Goal: Task Accomplishment & Management: Use online tool/utility

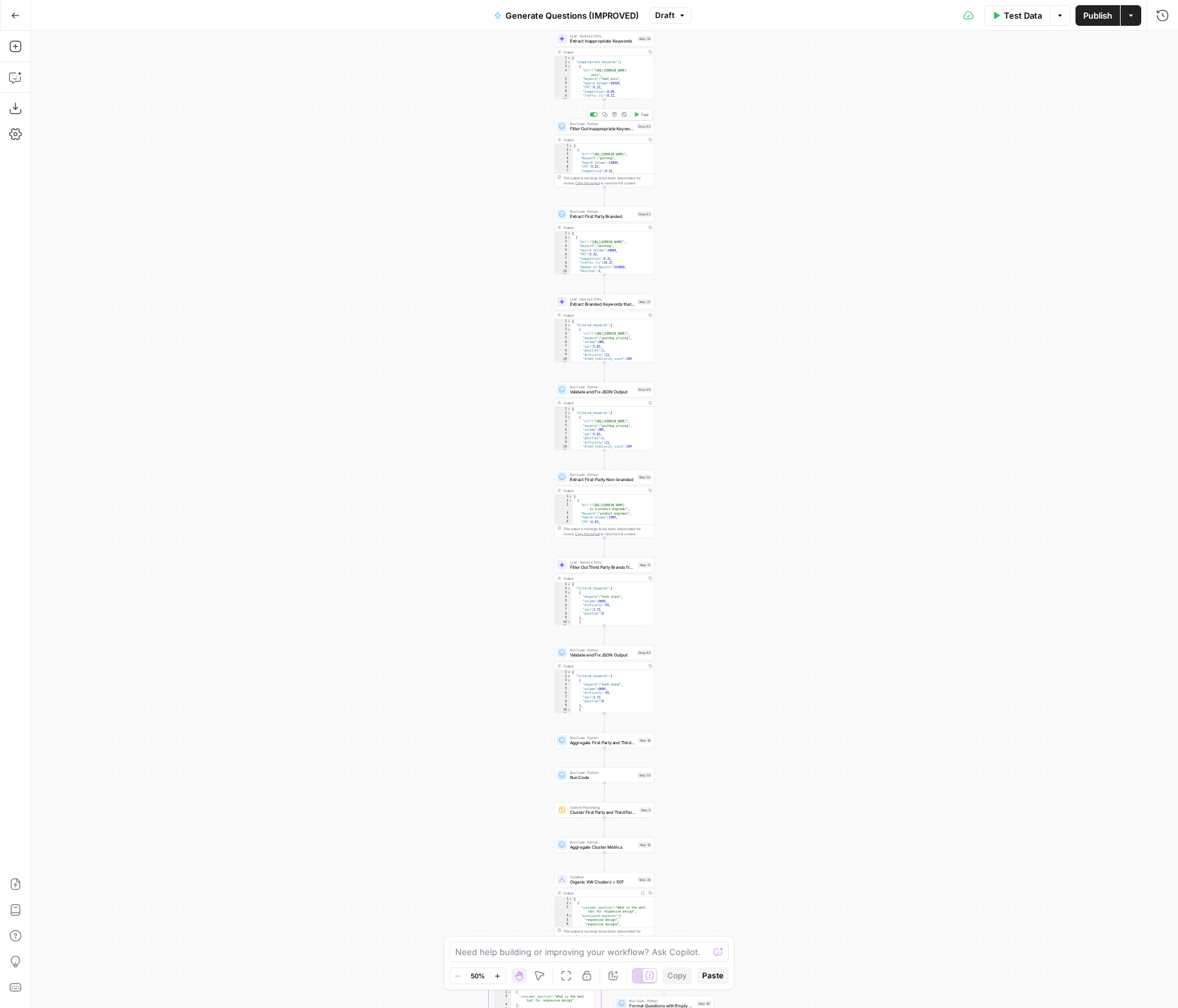
click at [599, 126] on span "Filter Out Inappropriate Keywords" at bounding box center [602, 129] width 65 height 6
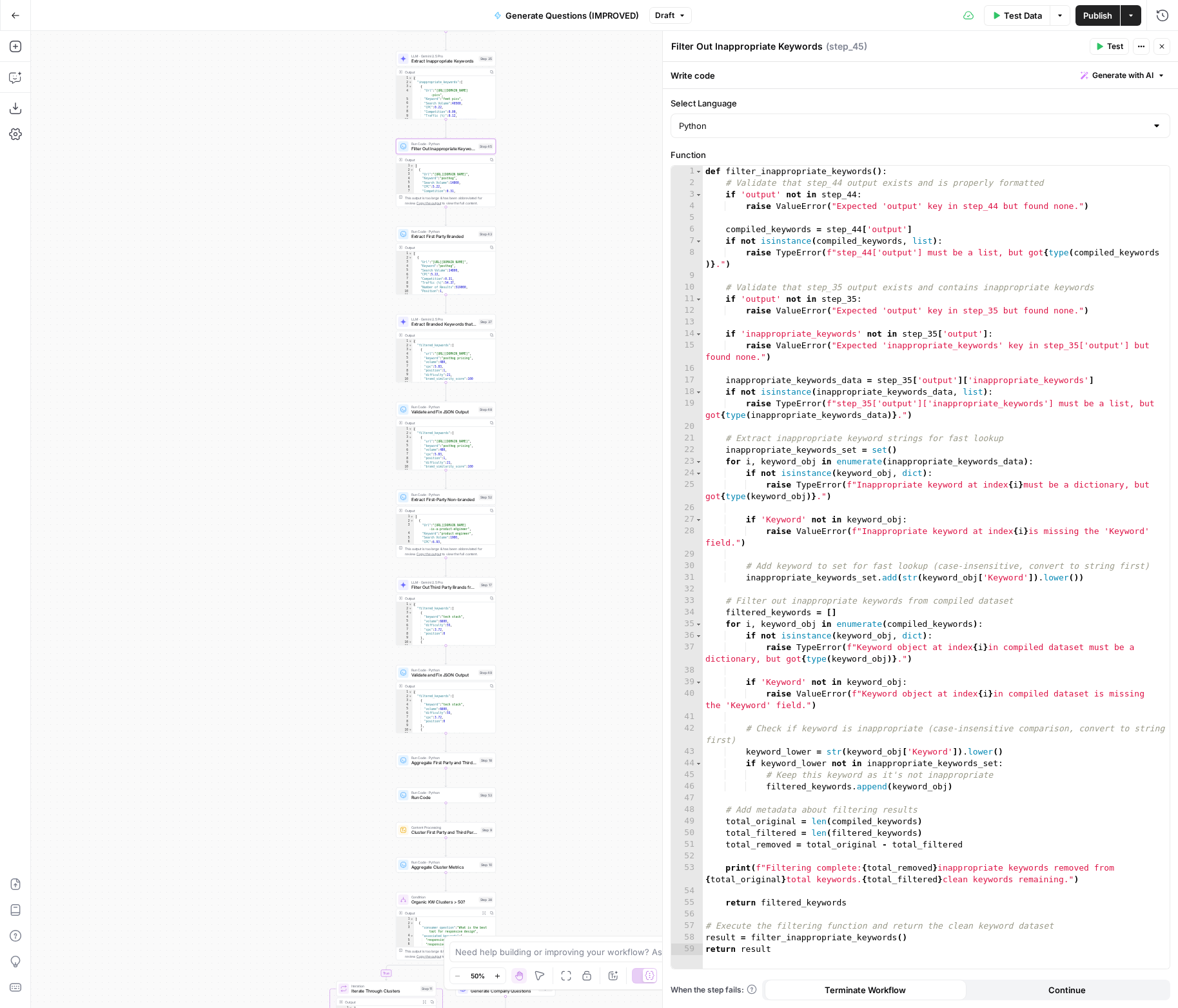
drag, startPoint x: 493, startPoint y: 131, endPoint x: 332, endPoint y: 150, distance: 162.1
click at [337, 150] on div "true false Workflow Input Settings Inputs LLM · Deep Research (O4 Mini) Researc…" at bounding box center [605, 520] width 1148 height 977
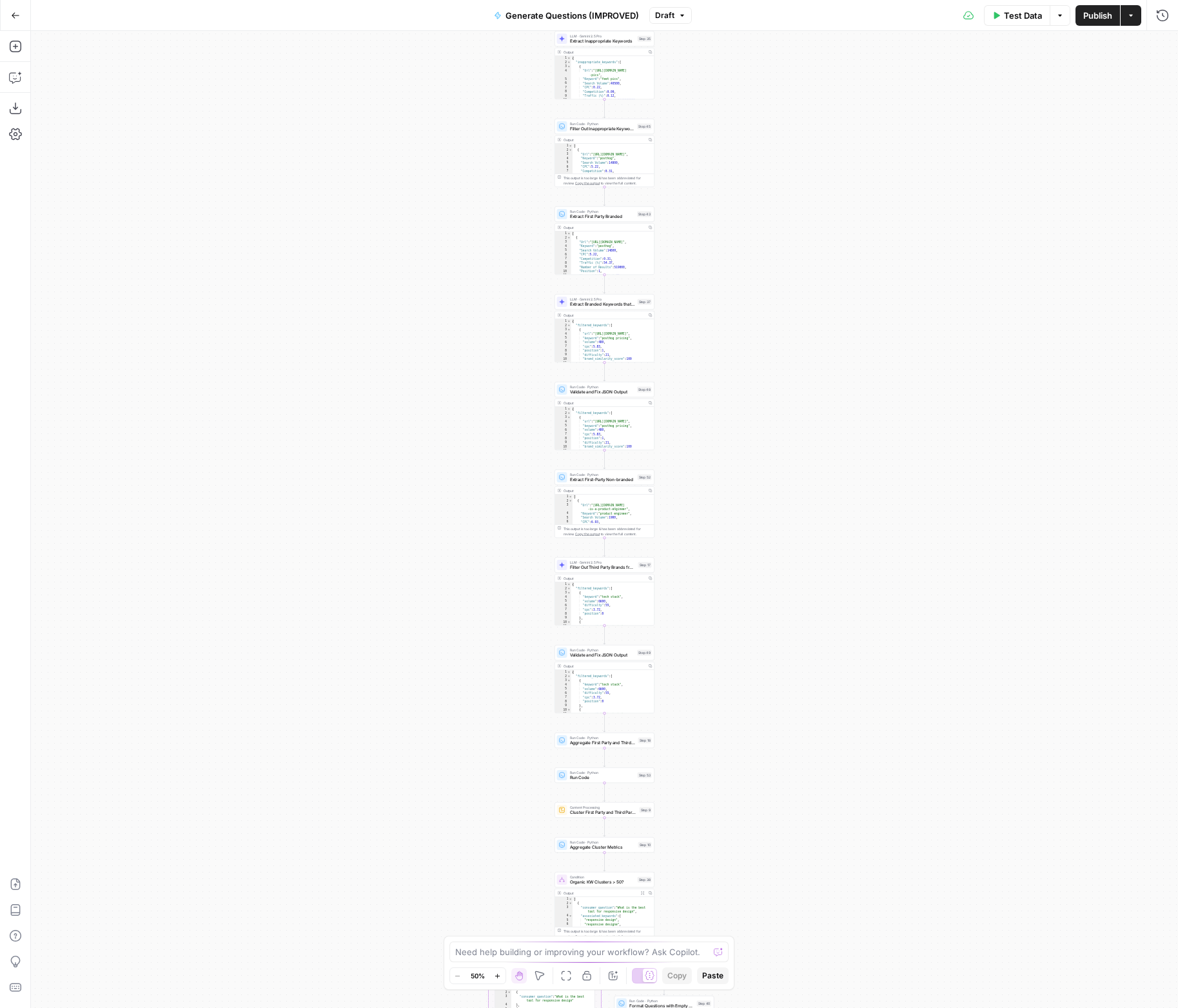
click at [609, 215] on span "Extract First Party Branded" at bounding box center [602, 216] width 65 height 6
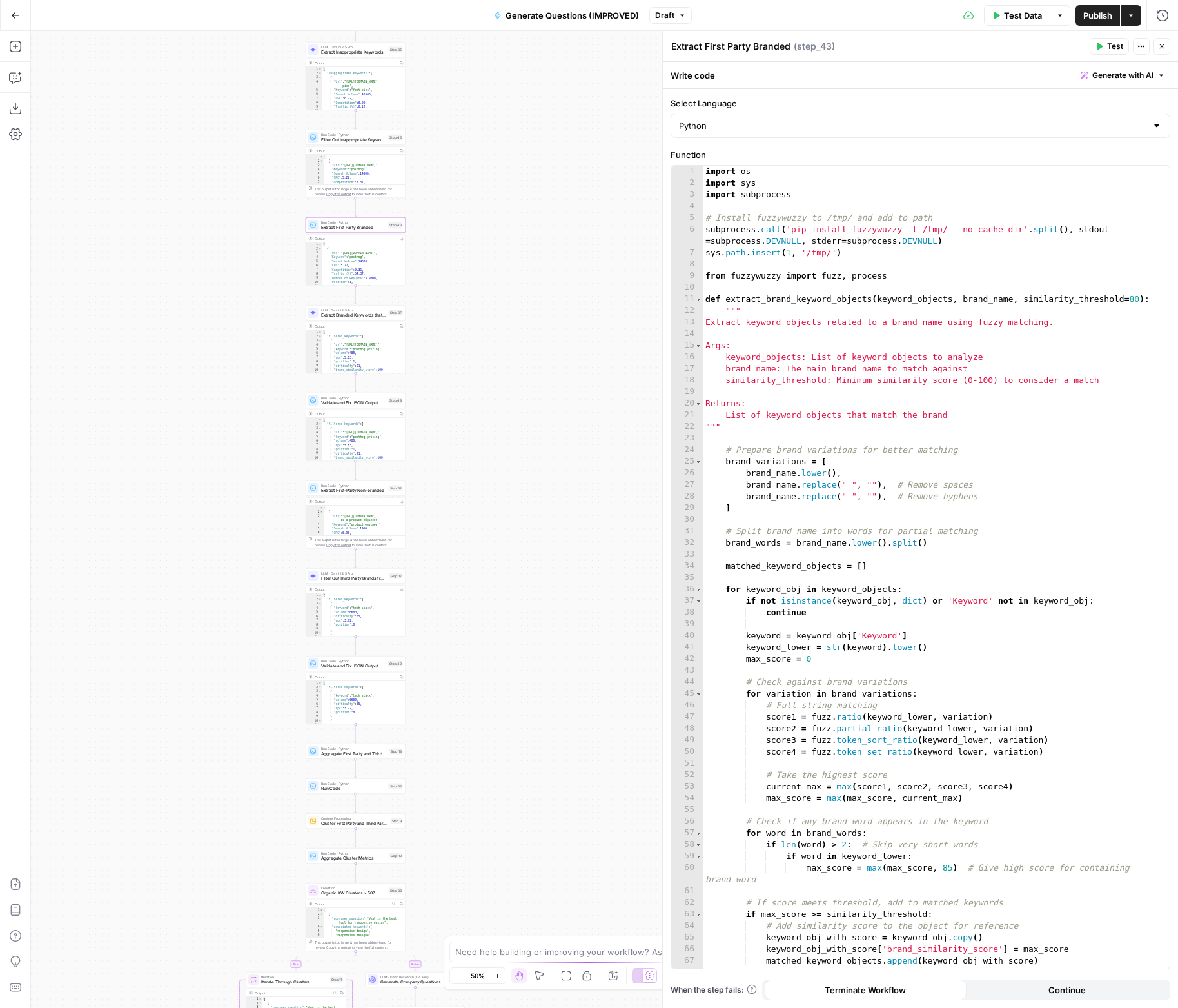
drag, startPoint x: 488, startPoint y: 225, endPoint x: 383, endPoint y: 226, distance: 105.0
click at [246, 234] on div "true false Workflow Input Settings Inputs LLM · Deep Research (O4 Mini) Researc…" at bounding box center [605, 520] width 1148 height 977
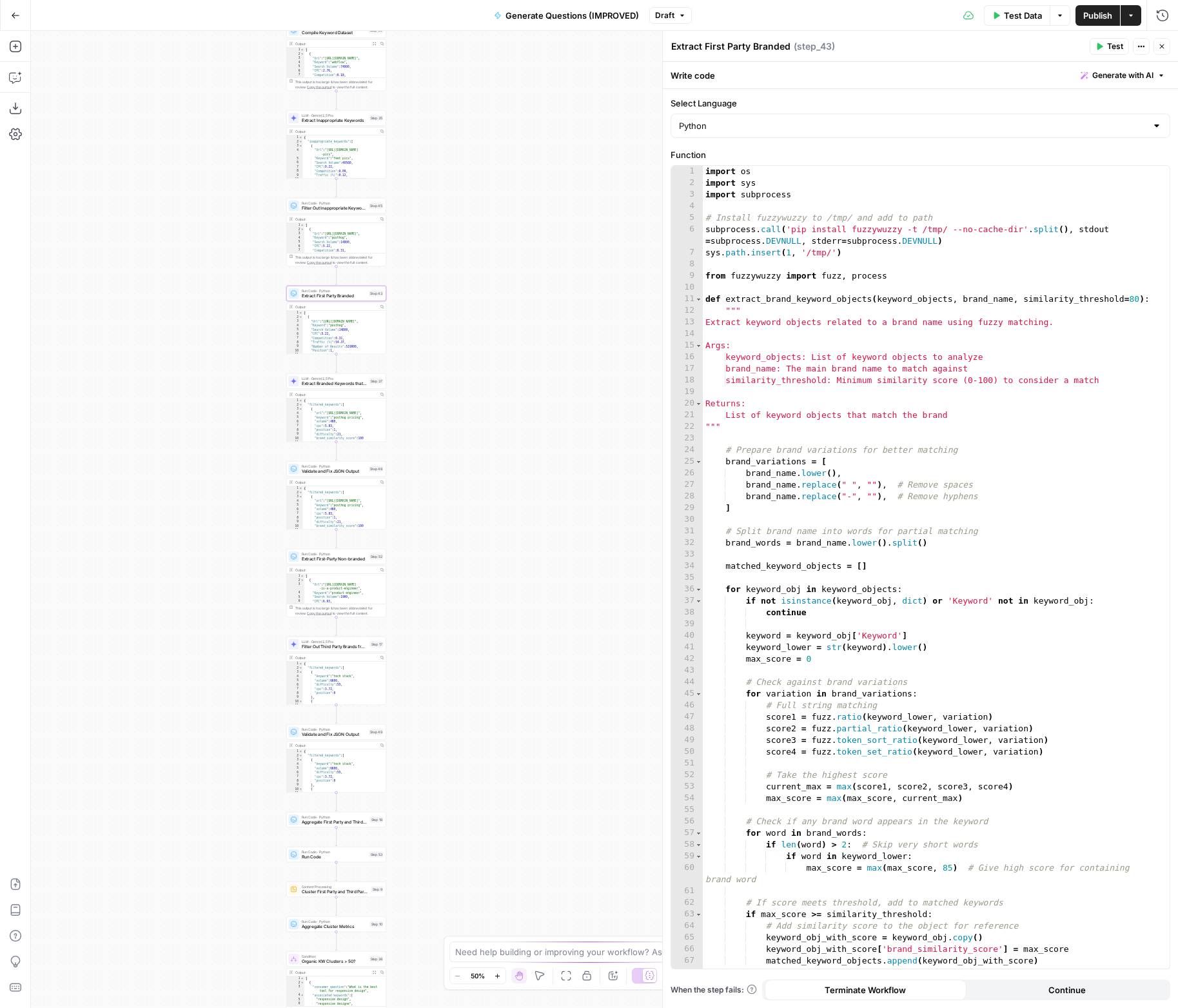
drag, startPoint x: 583, startPoint y: 195, endPoint x: 605, endPoint y: 246, distance: 55.5
click at [576, 269] on div "true false Workflow Input Settings Inputs LLM · Deep Research (O4 Mini) Researc…" at bounding box center [605, 520] width 1148 height 977
drag, startPoint x: 1158, startPoint y: 51, endPoint x: 606, endPoint y: 308, distance: 608.9
click at [1158, 51] on button "Close" at bounding box center [1162, 47] width 17 height 17
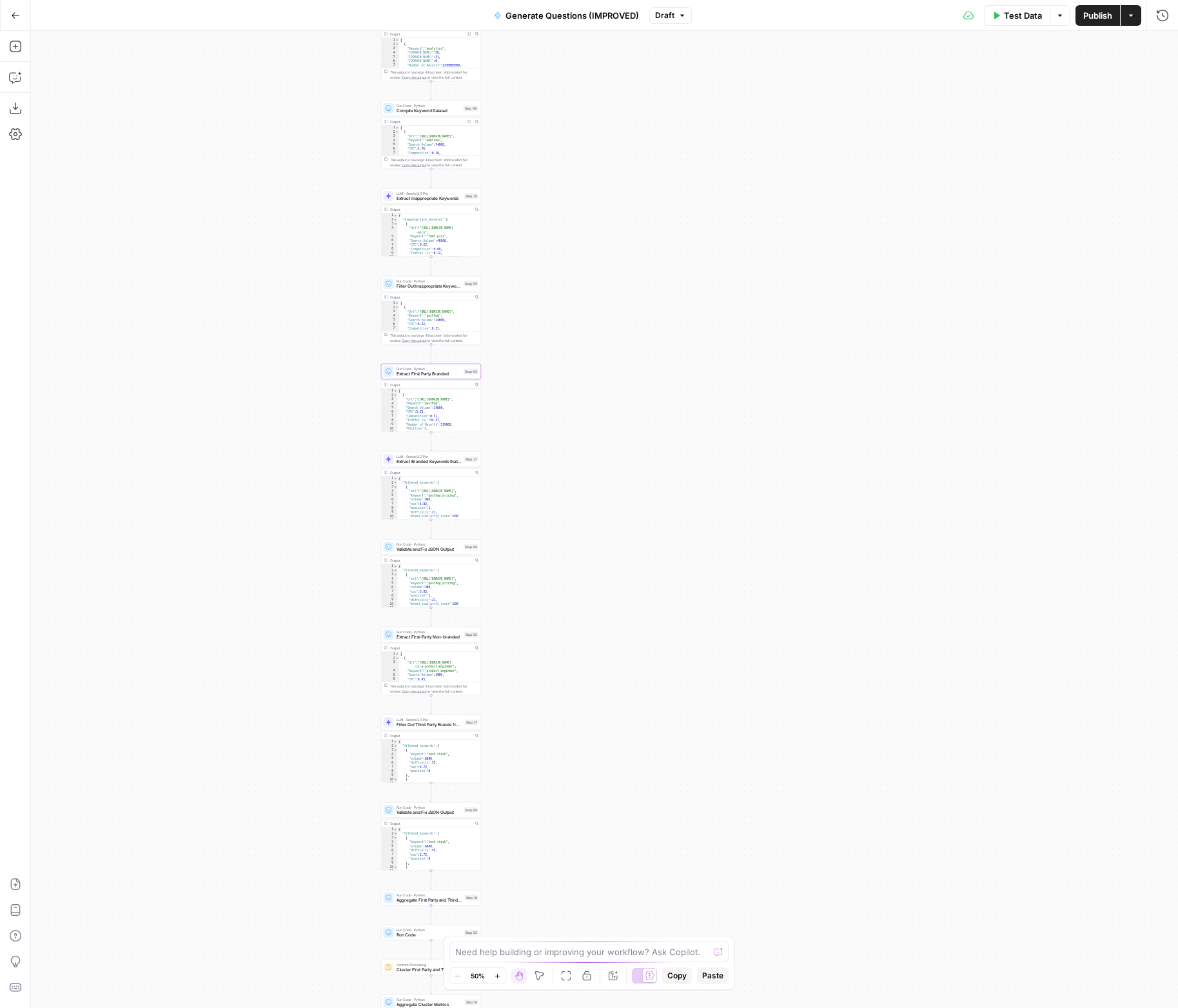
drag, startPoint x: 572, startPoint y: 361, endPoint x: 631, endPoint y: 417, distance: 81.3
click at [631, 417] on div "true false Workflow Input Settings Inputs LLM · Deep Research (O4 Mini) Researc…" at bounding box center [605, 520] width 1148 height 977
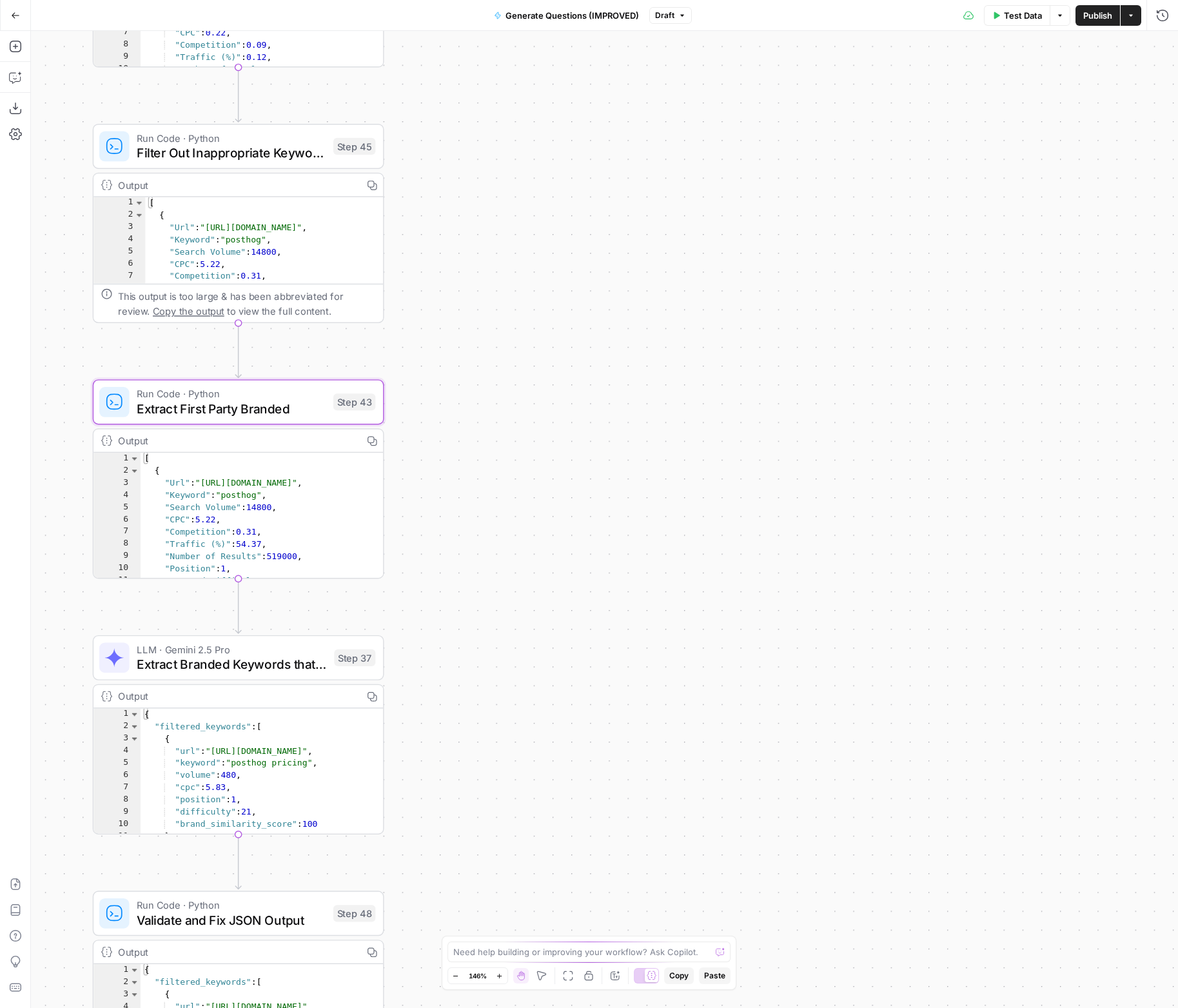
drag, startPoint x: 501, startPoint y: 332, endPoint x: 663, endPoint y: 487, distance: 224.2
click at [662, 491] on div "true false Workflow Input Settings Inputs LLM · Deep Research (O4 Mini) Researc…" at bounding box center [605, 520] width 1148 height 977
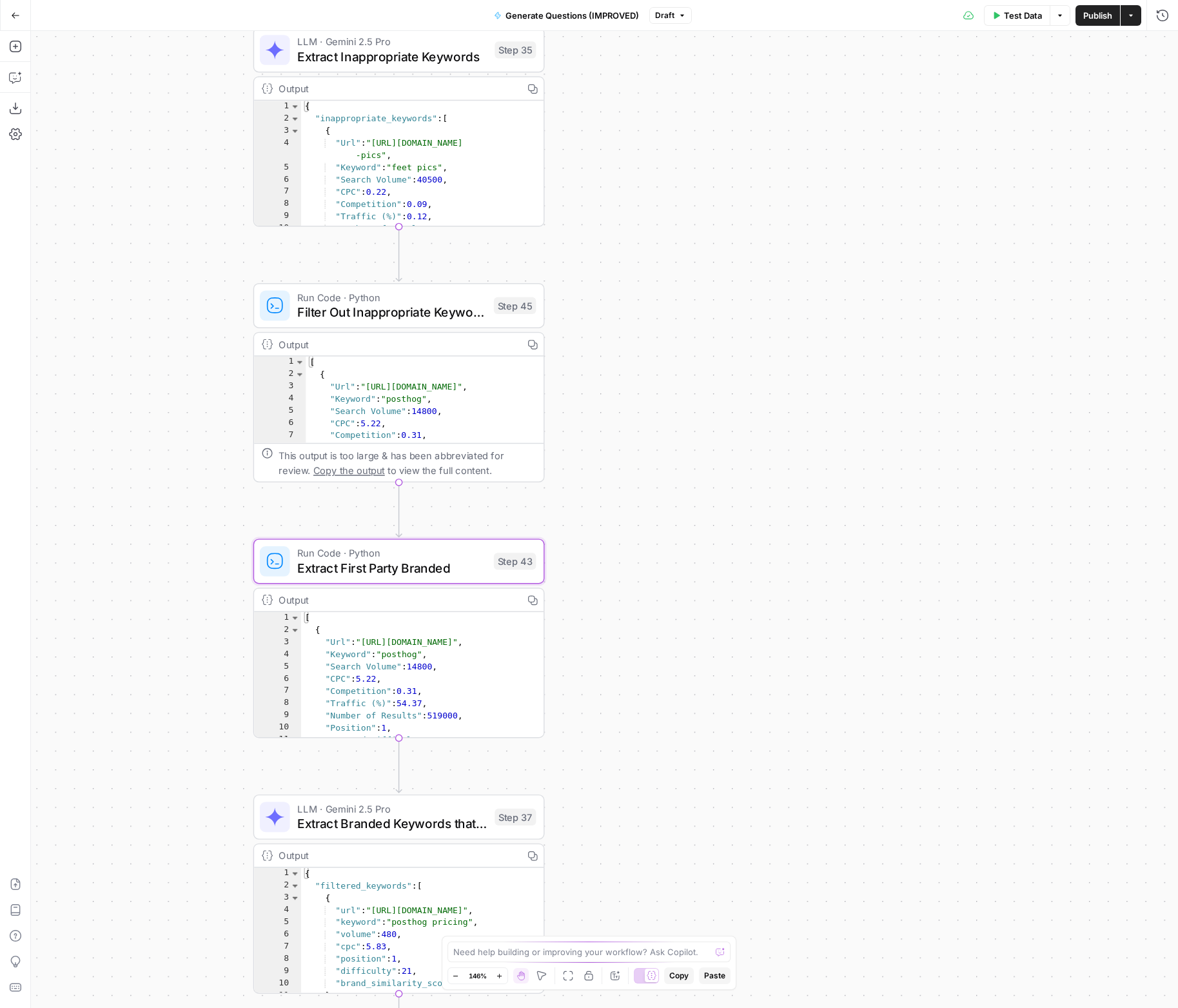
drag, startPoint x: 628, startPoint y: 304, endPoint x: 648, endPoint y: 491, distance: 188.1
click at [649, 495] on div "true false Workflow Input Settings Inputs LLM · Deep Research (O4 Mini) Researc…" at bounding box center [605, 520] width 1148 height 977
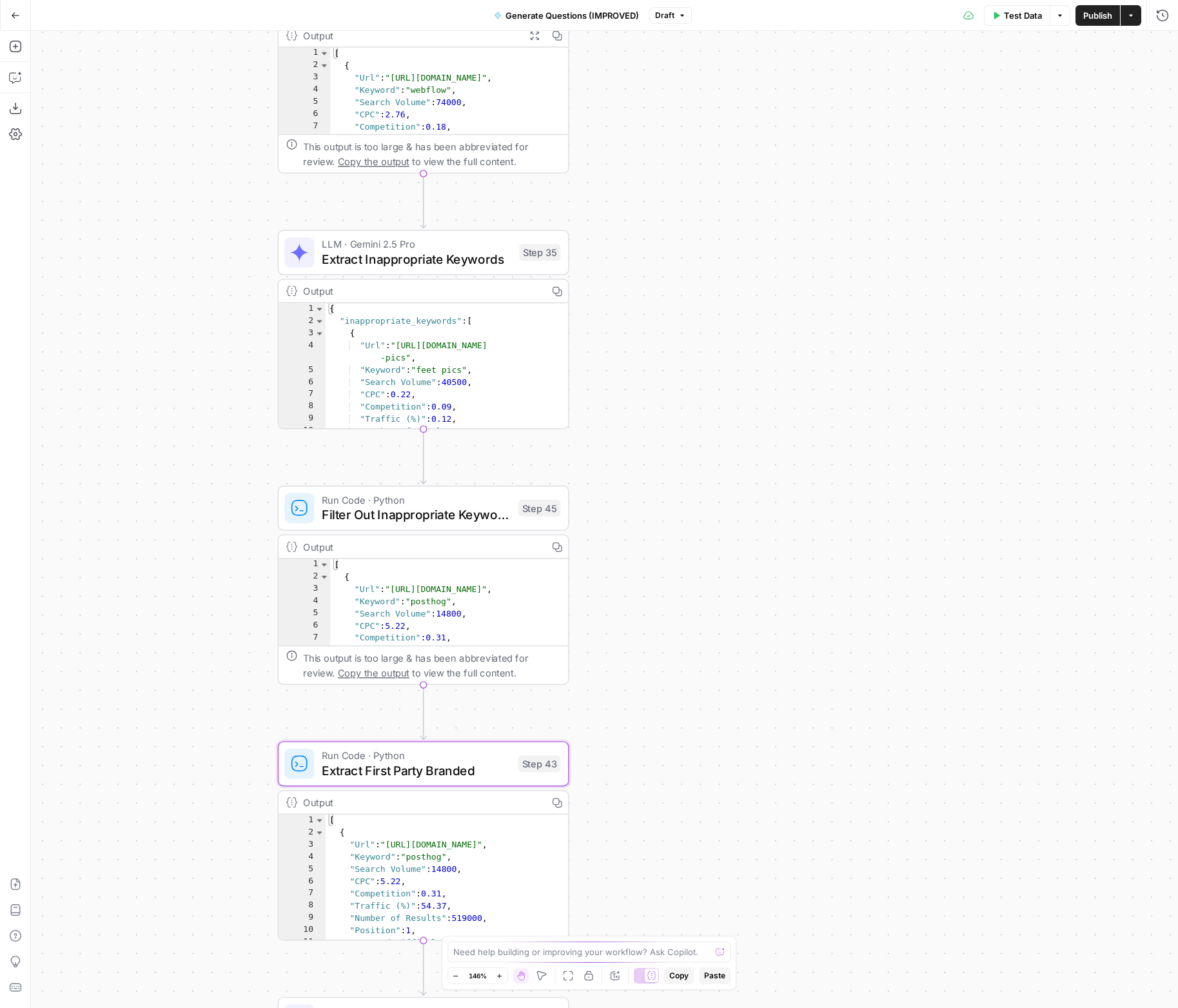
click at [500, 265] on span "Extract Inappropriate Keywords" at bounding box center [417, 258] width 190 height 19
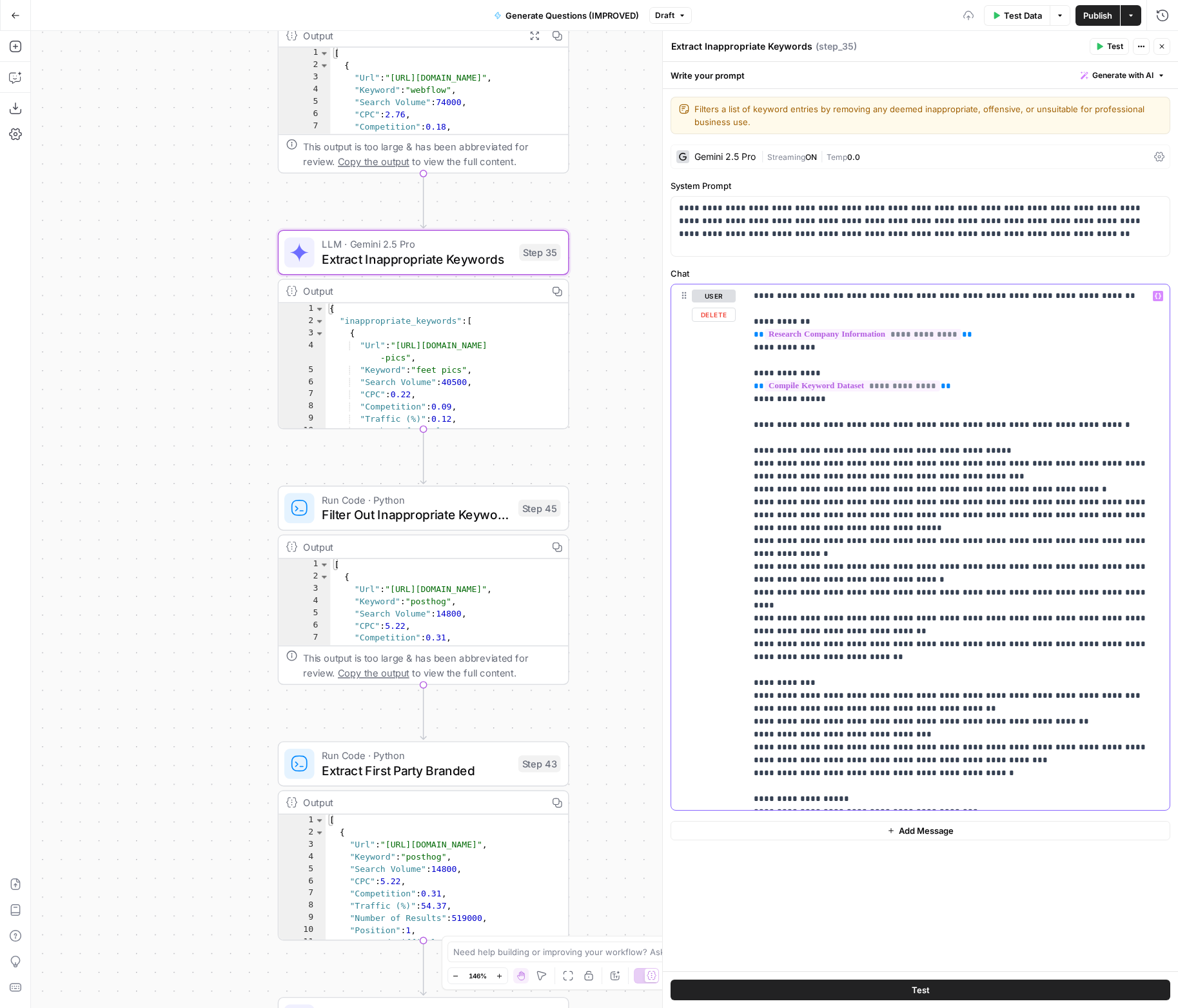
click at [1159, 298] on icon "button" at bounding box center [1157, 296] width 6 height 5
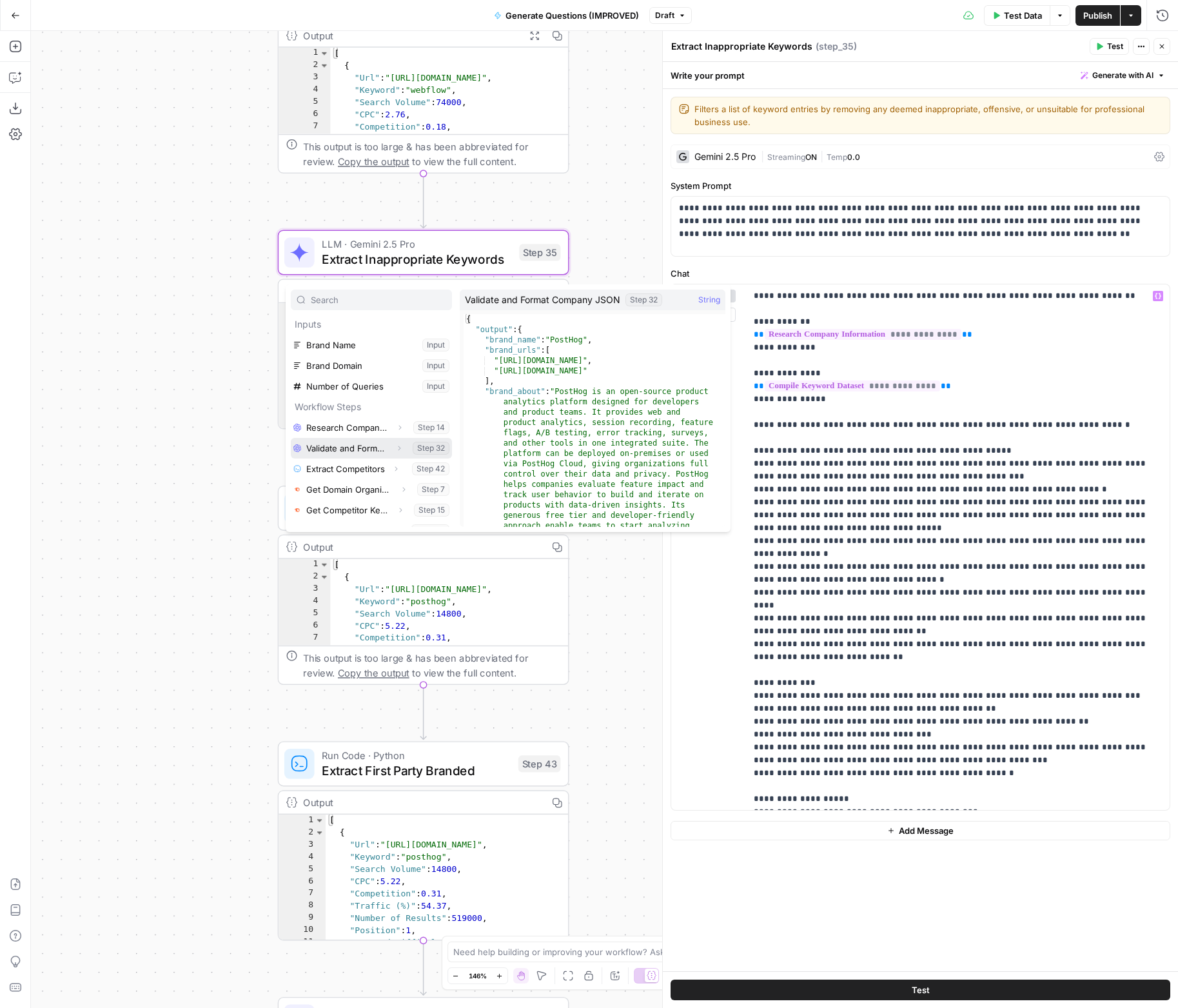
click at [395, 448] on icon "button" at bounding box center [399, 448] width 8 height 8
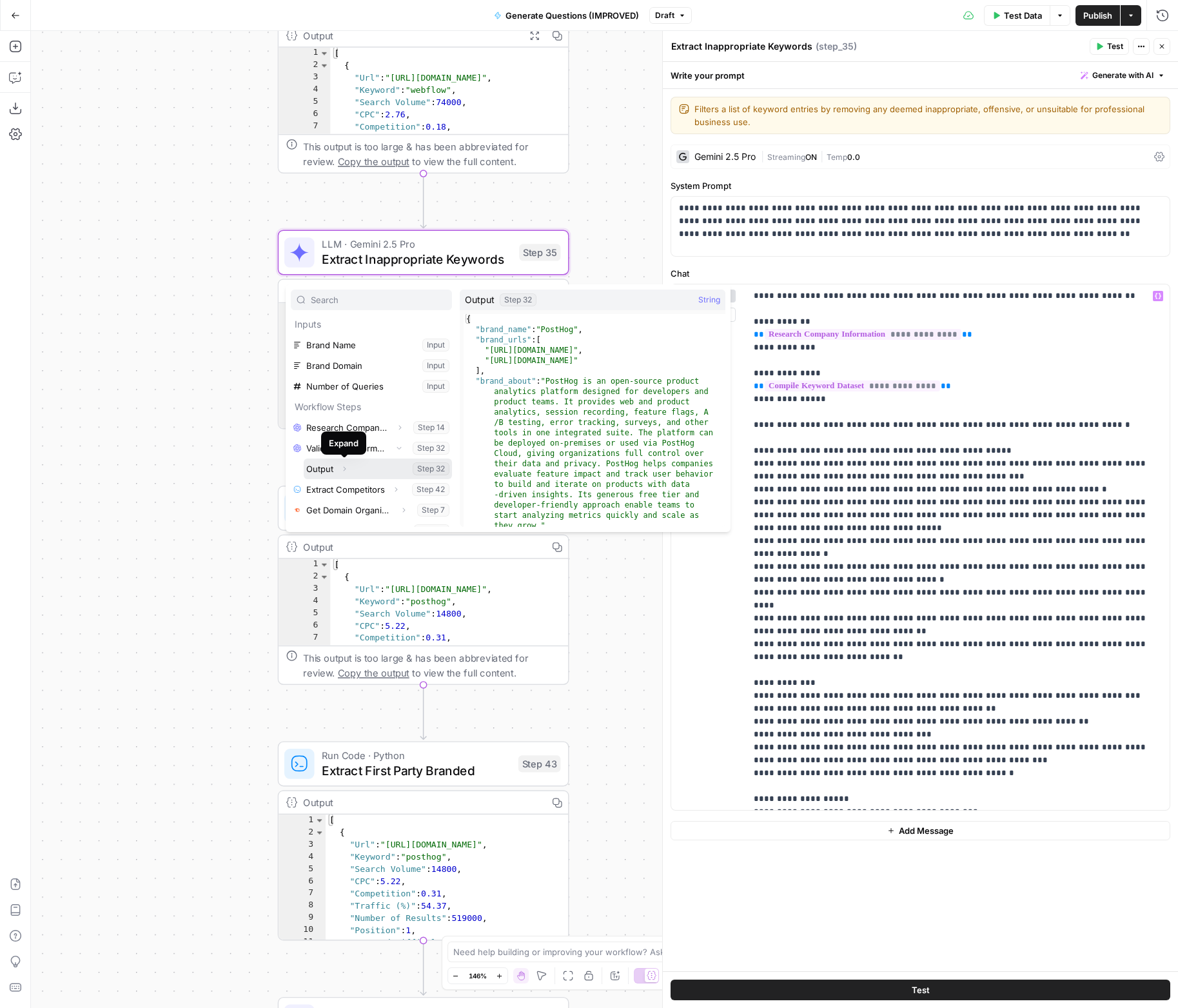
click at [350, 470] on button "Expand" at bounding box center [344, 469] width 17 height 17
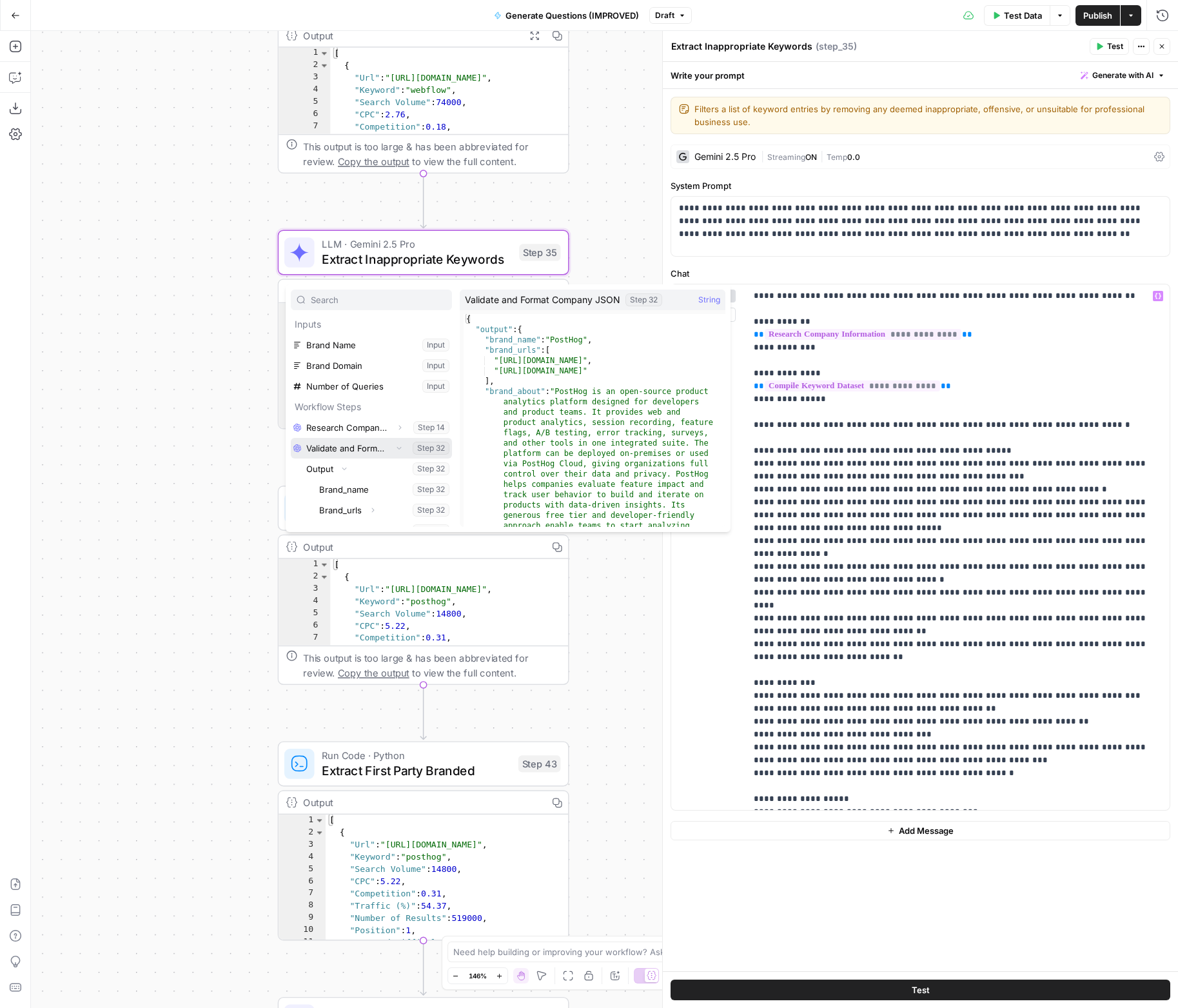
click at [395, 446] on icon "button" at bounding box center [399, 448] width 8 height 8
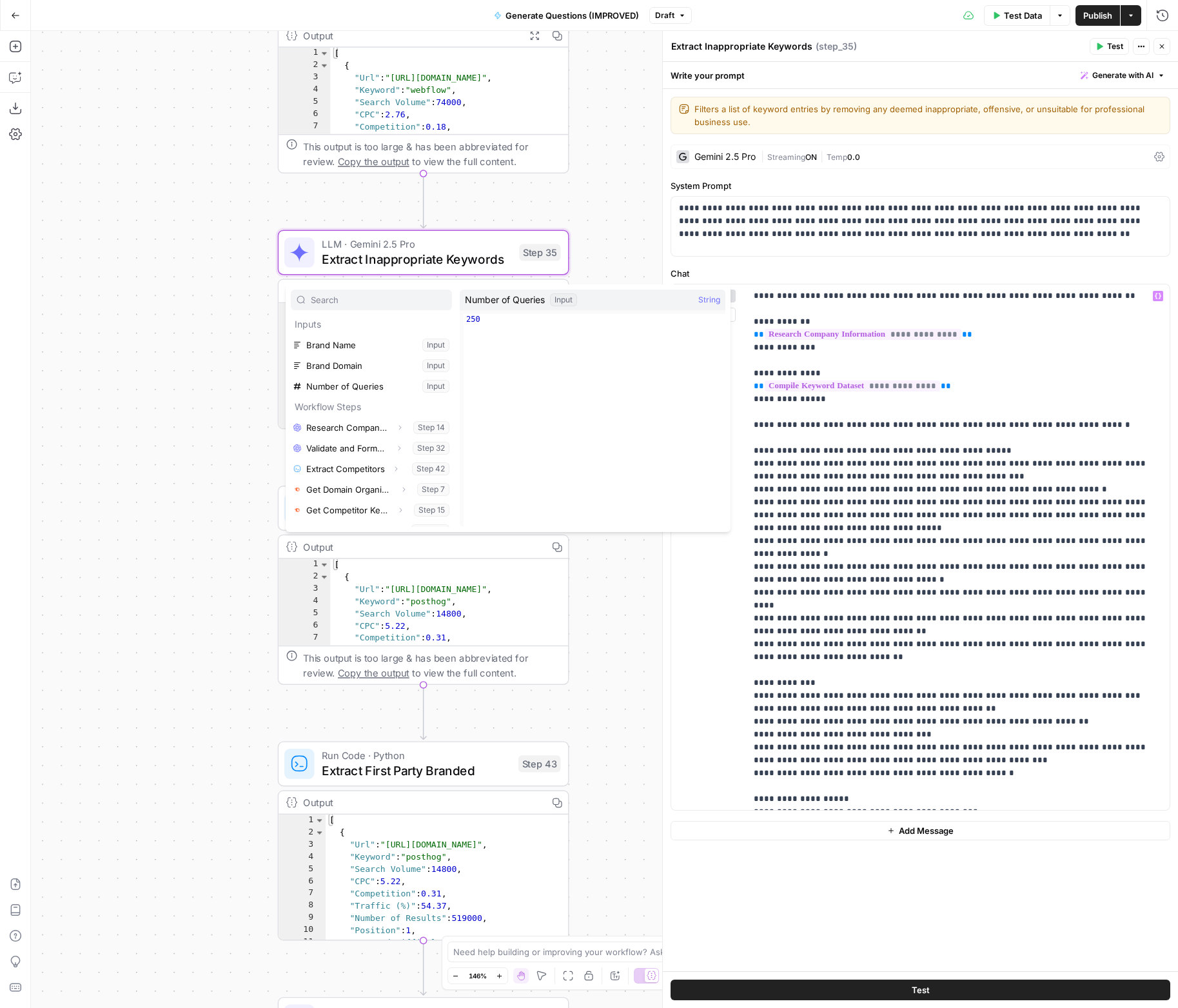
click at [589, 249] on div "true false Workflow Input Settings Inputs LLM · Deep Research (O4 Mini) Researc…" at bounding box center [605, 520] width 1148 height 977
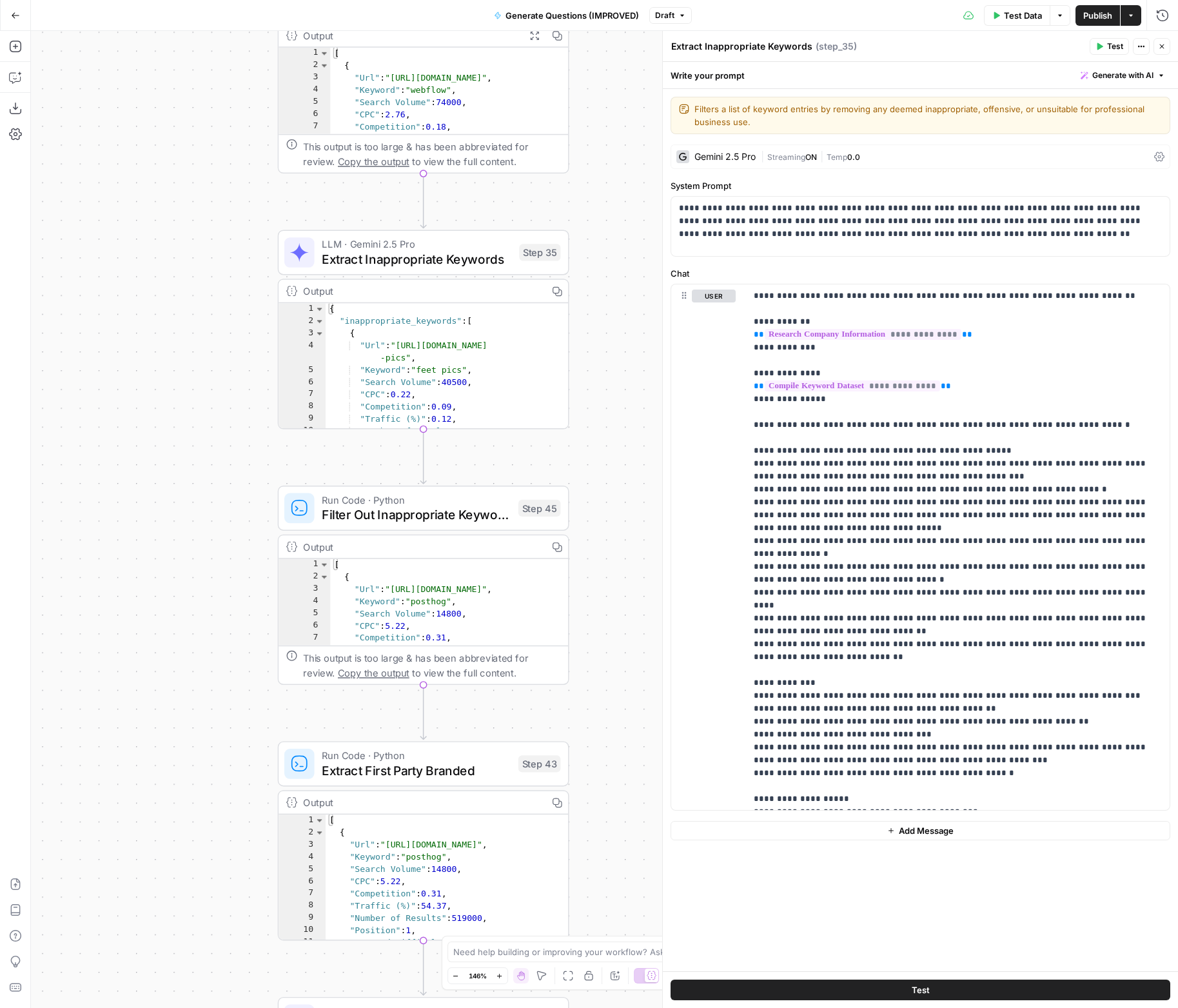
click at [1168, 47] on button "Close" at bounding box center [1162, 47] width 17 height 17
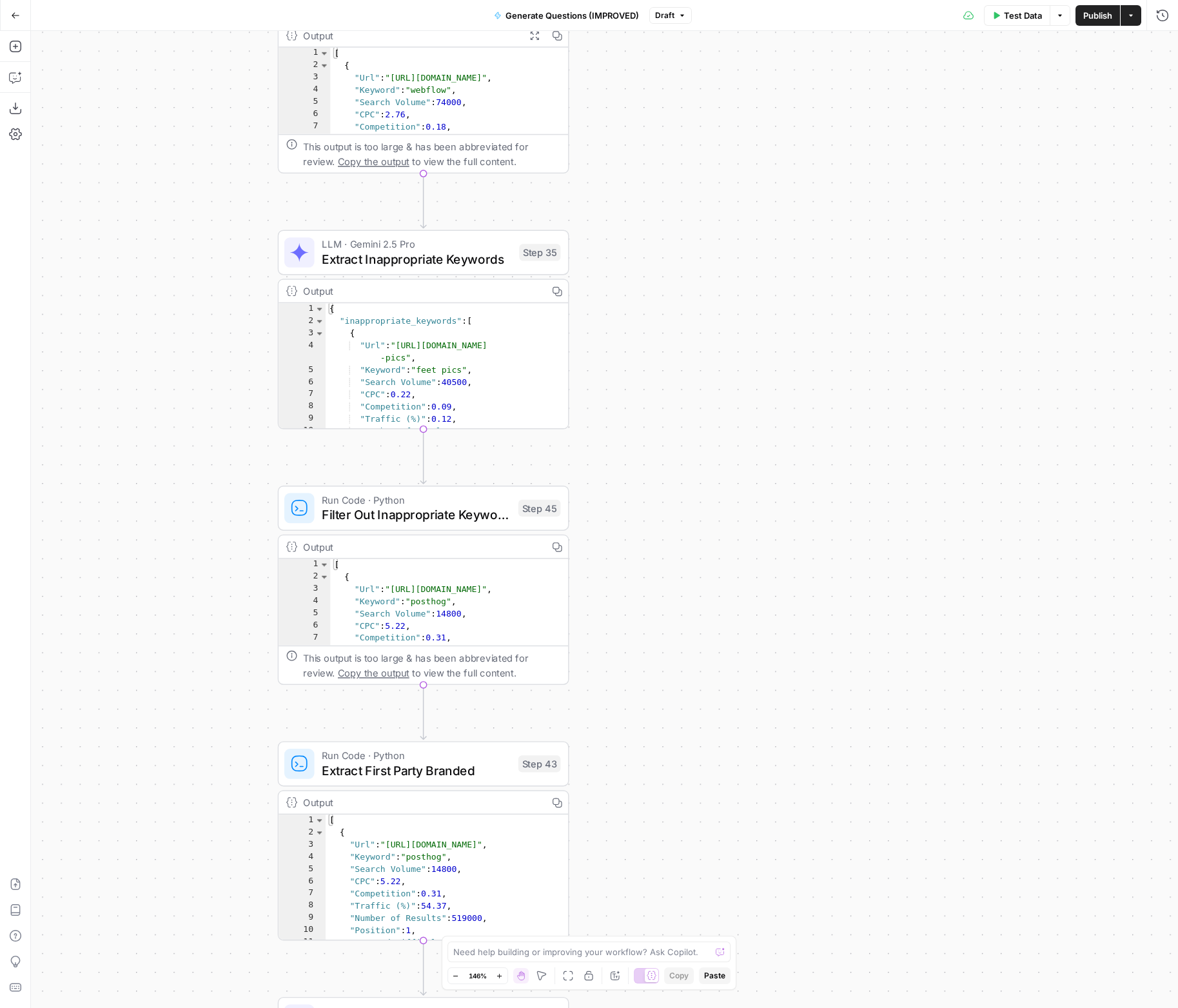
drag, startPoint x: 608, startPoint y: 233, endPoint x: 588, endPoint y: 369, distance: 137.5
click at [589, 371] on div "true false Workflow Input Settings Inputs LLM · Deep Research (O4 Mini) Researc…" at bounding box center [605, 520] width 1148 height 977
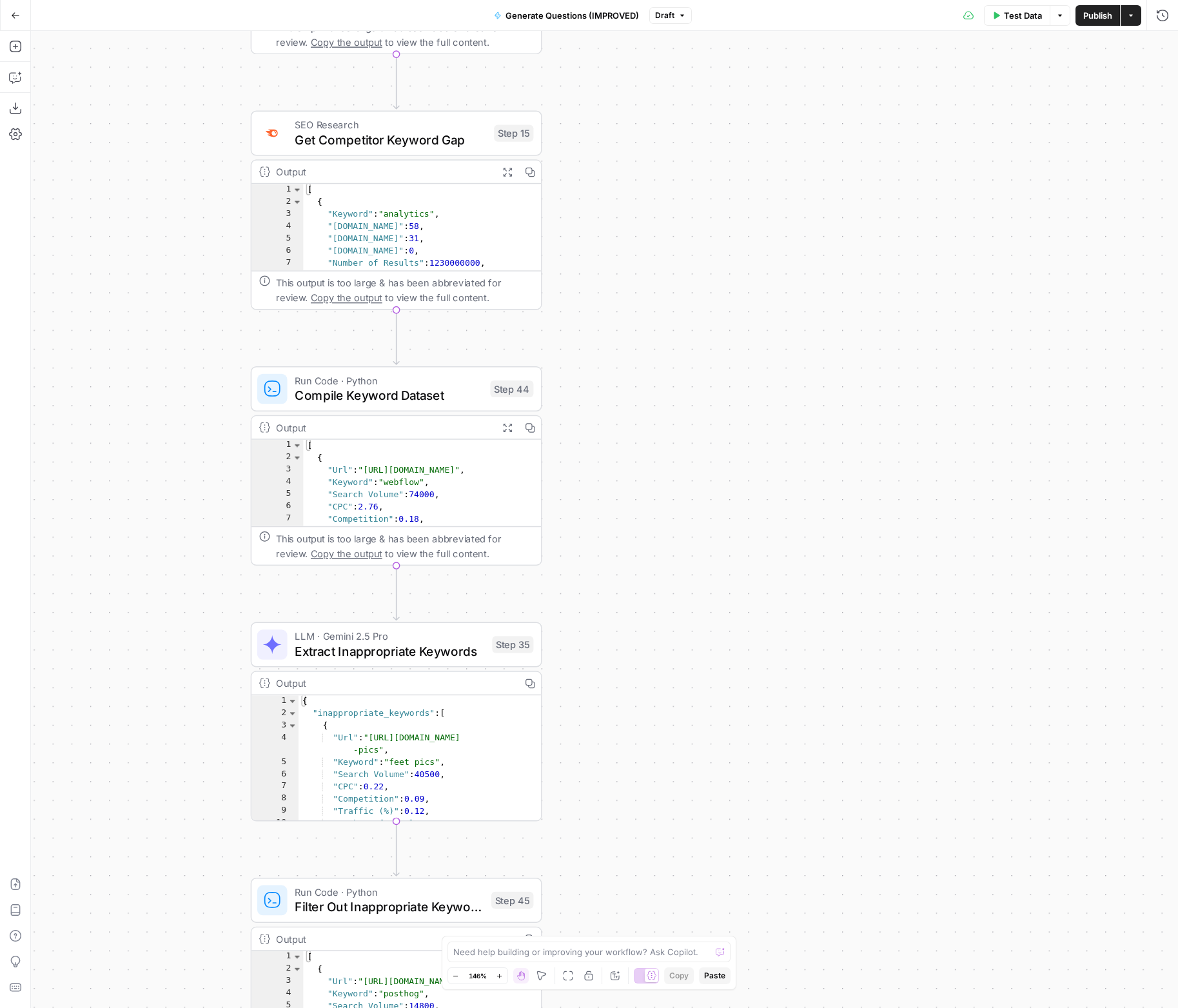
drag, startPoint x: 614, startPoint y: 179, endPoint x: 604, endPoint y: 381, distance: 202.2
click at [605, 385] on div "true false Workflow Input Settings Inputs LLM · Deep Research (O4 Mini) Researc…" at bounding box center [605, 520] width 1148 height 977
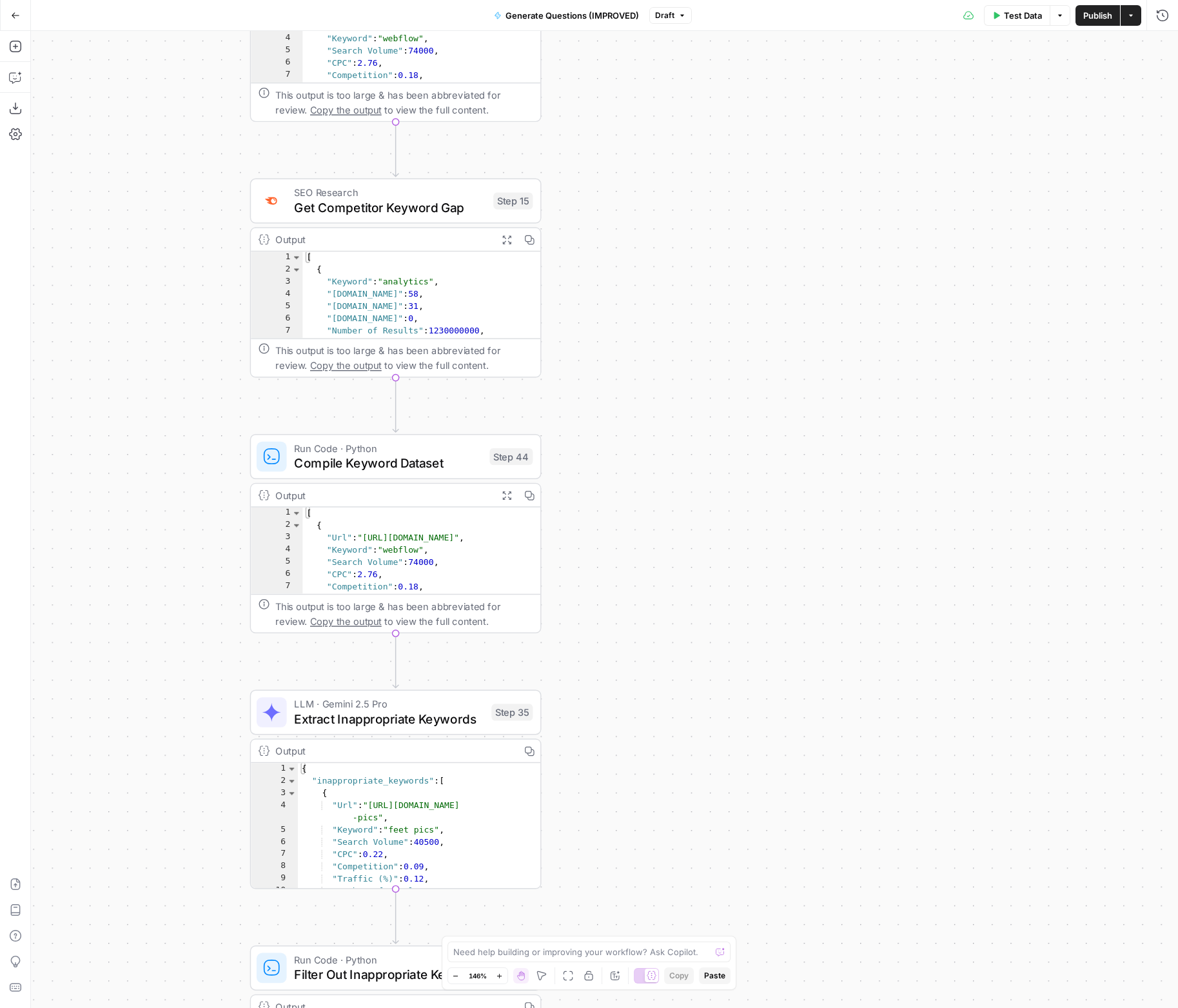
drag, startPoint x: 603, startPoint y: 225, endPoint x: 605, endPoint y: 366, distance: 141.0
click at [607, 372] on div "true false Workflow Input Settings Inputs LLM · Deep Research (O4 Mini) Researc…" at bounding box center [605, 520] width 1148 height 977
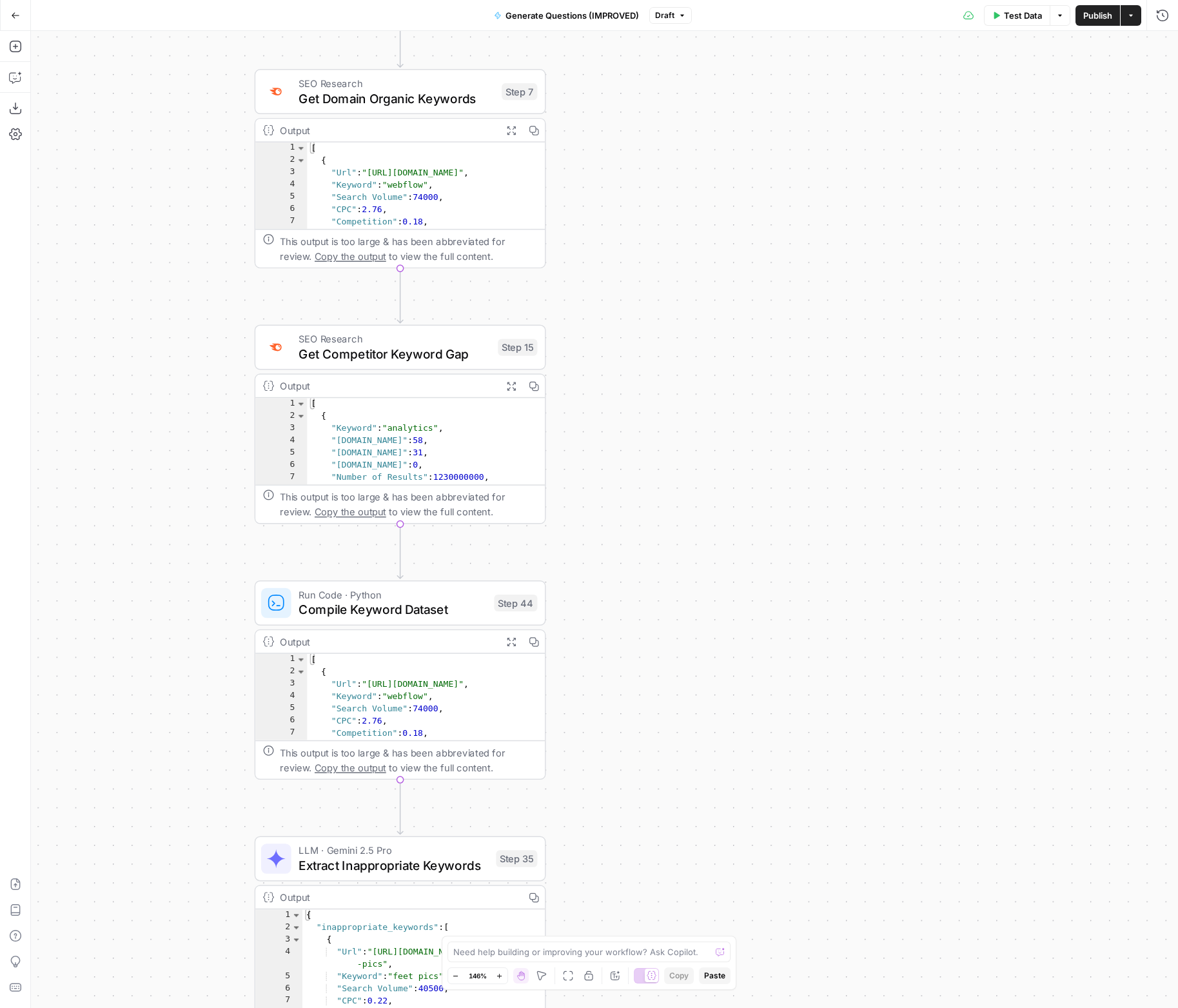
click at [470, 98] on span "Get Domain Organic Keywords" at bounding box center [396, 97] width 195 height 19
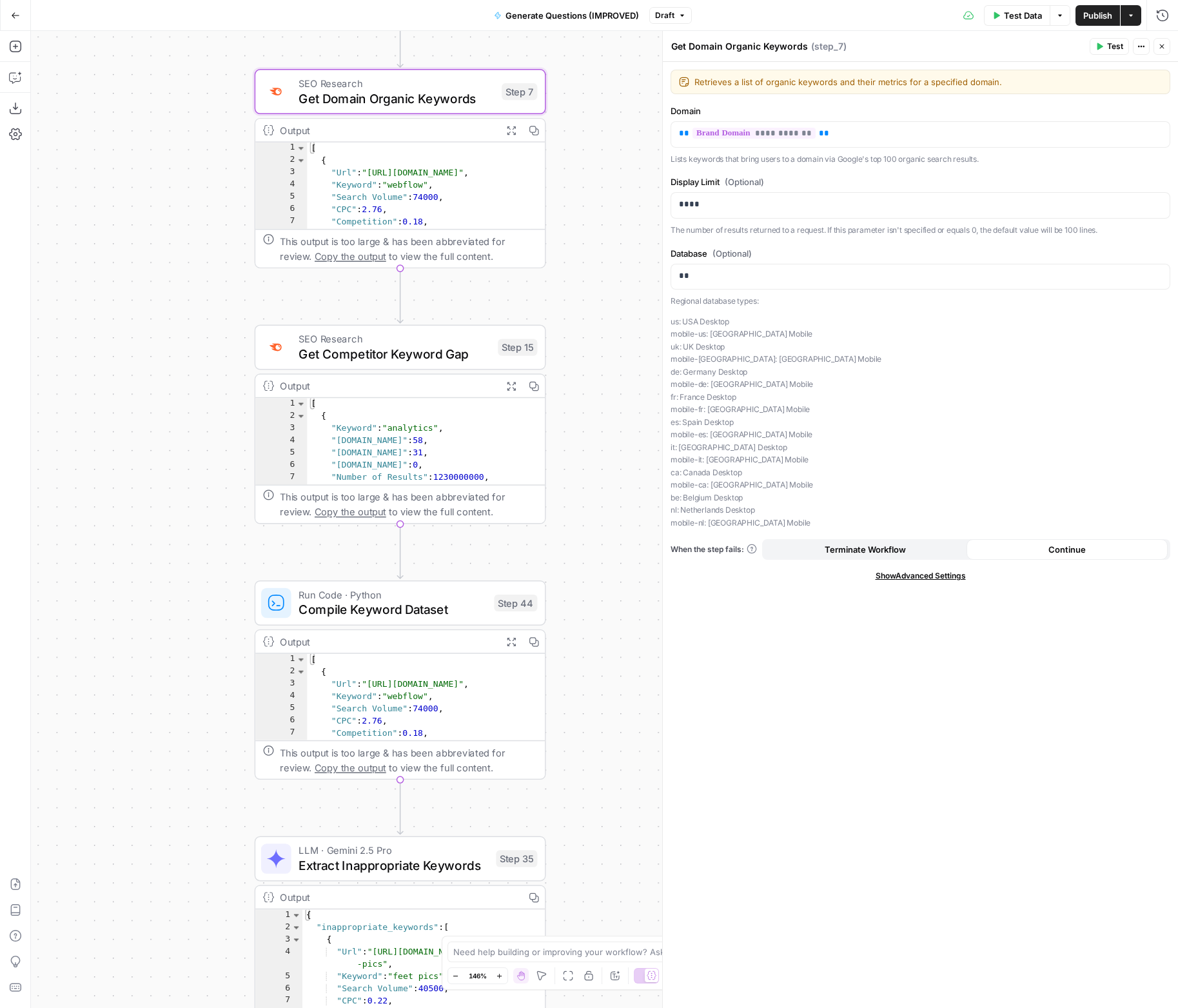
drag, startPoint x: 1163, startPoint y: 45, endPoint x: 1009, endPoint y: 157, distance: 190.4
click at [1163, 45] on icon "button" at bounding box center [1162, 47] width 4 height 4
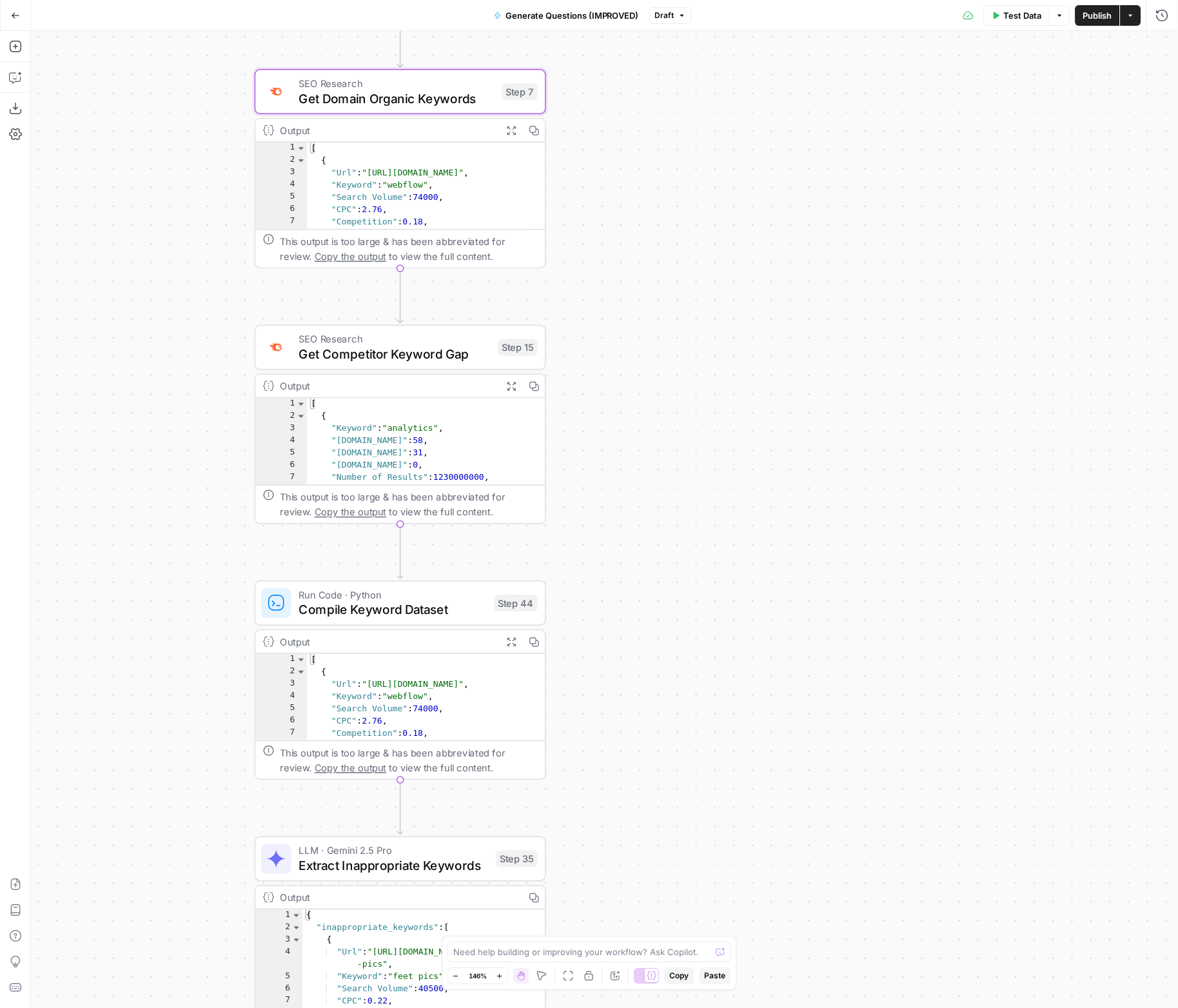
drag, startPoint x: 710, startPoint y: 487, endPoint x: 761, endPoint y: 202, distance: 289.5
click at [756, 260] on div "true false Workflow Input Settings Inputs LLM · Deep Research (O4 Mini) Researc…" at bounding box center [605, 520] width 1148 height 977
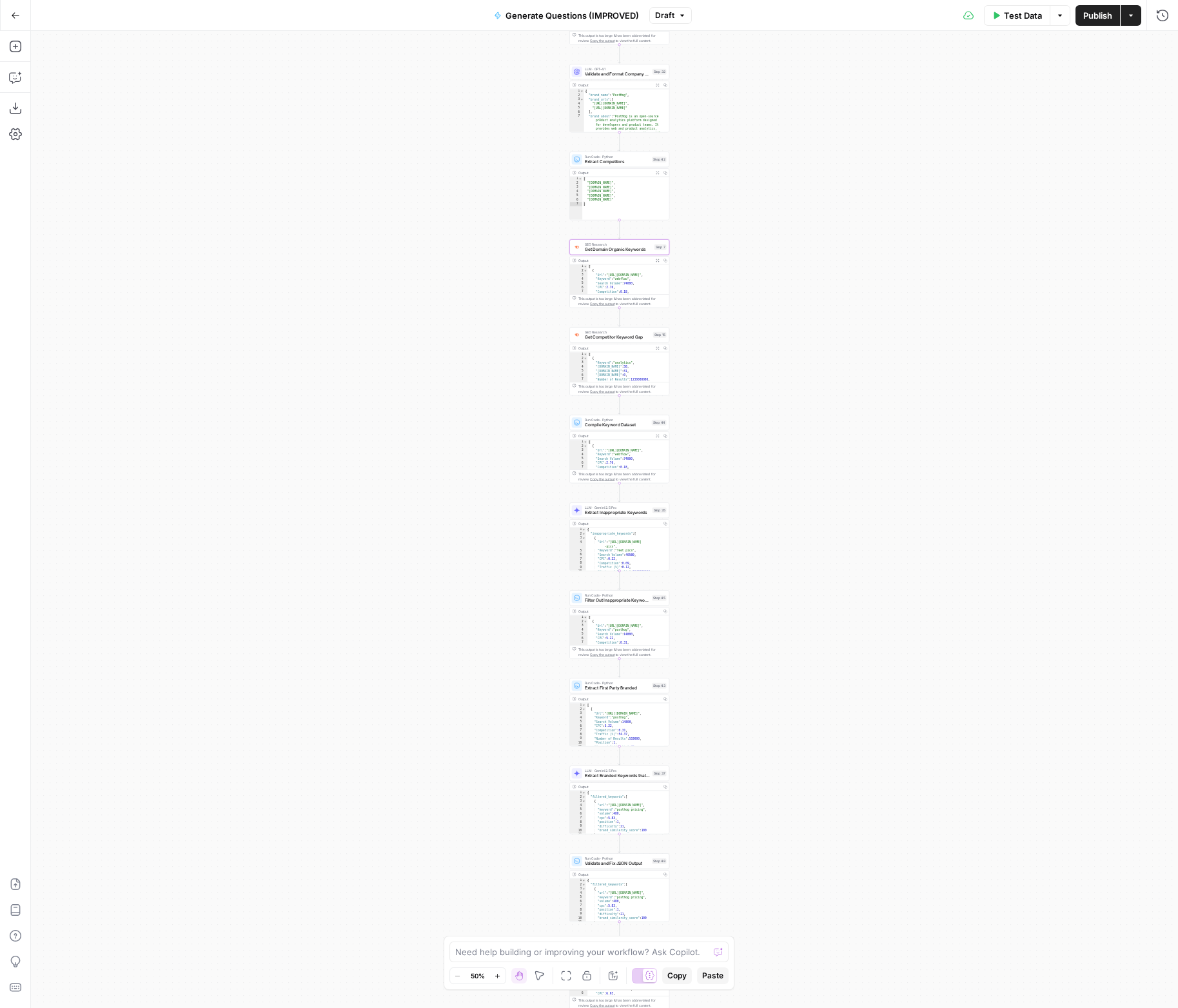
drag, startPoint x: 725, startPoint y: 292, endPoint x: 693, endPoint y: 131, distance: 164.1
click at [711, 216] on div "true false Workflow Input Settings Inputs LLM · Deep Research (O4 Mini) Researc…" at bounding box center [605, 520] width 1148 height 977
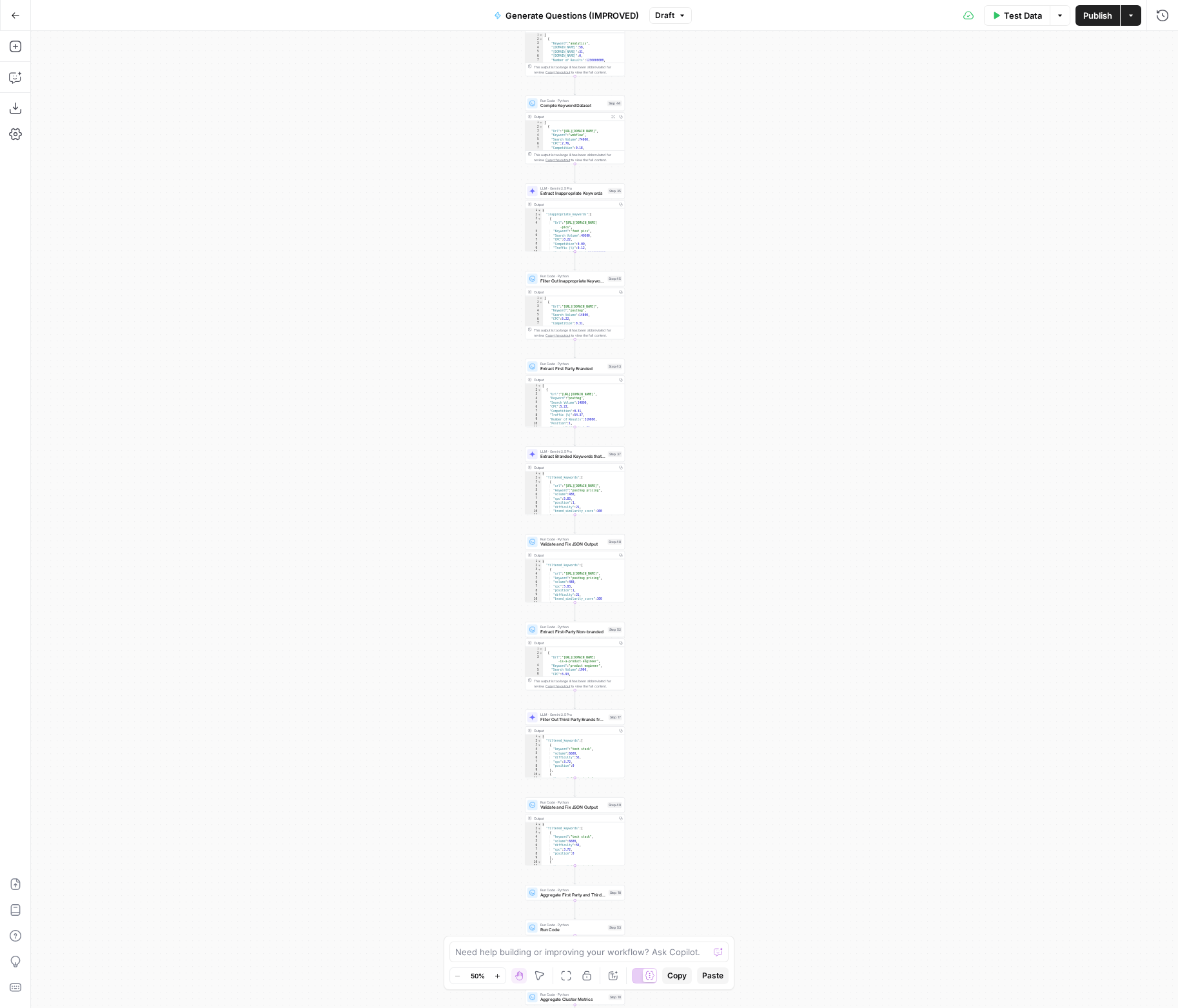
drag, startPoint x: 698, startPoint y: 498, endPoint x: 614, endPoint y: 152, distance: 356.1
click at [636, 202] on div "true false Workflow Input Settings Inputs LLM · Deep Research (O4 Mini) Researc…" at bounding box center [605, 520] width 1148 height 977
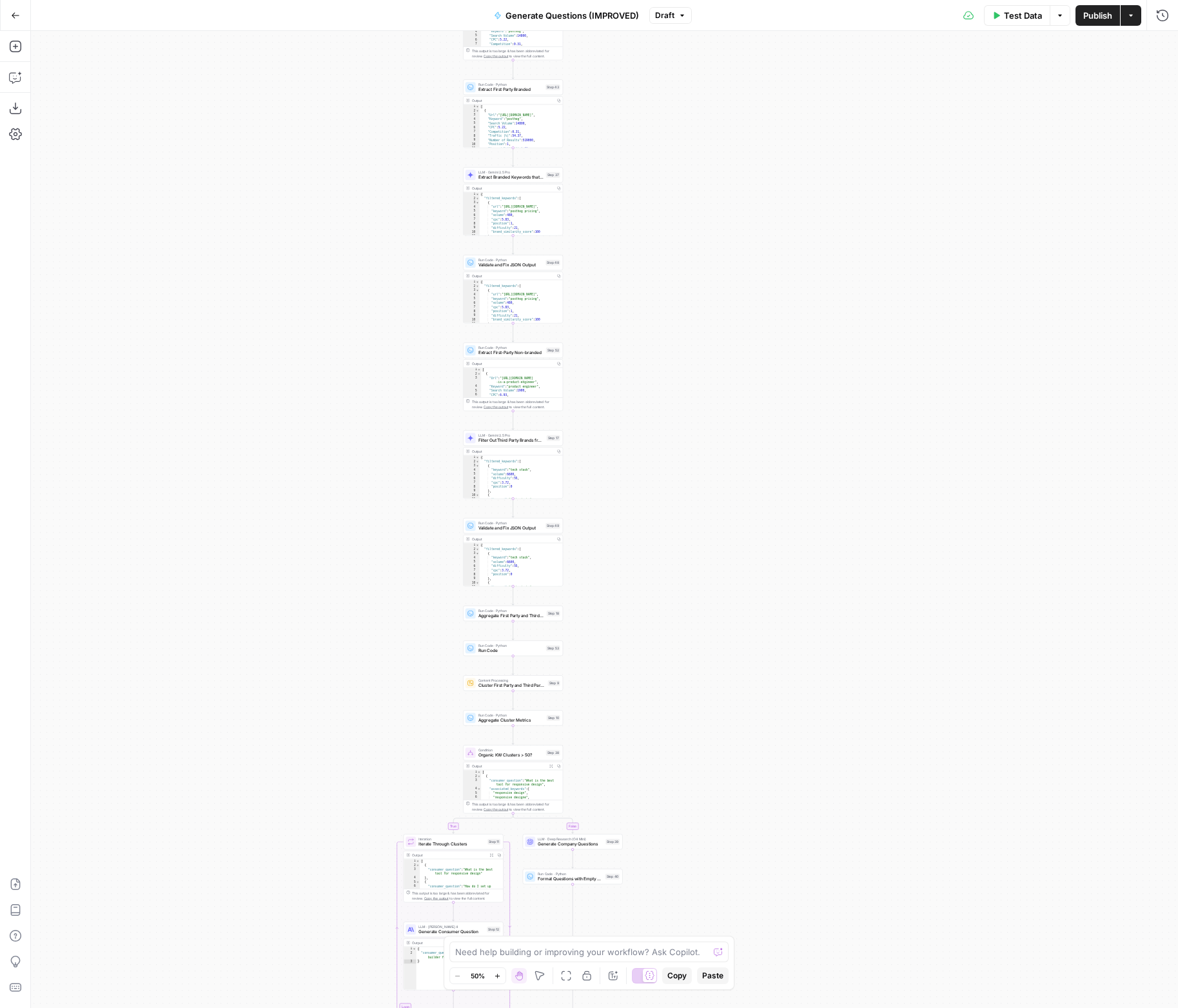
drag, startPoint x: 678, startPoint y: 482, endPoint x: 640, endPoint y: 160, distance: 324.2
click at [640, 207] on div "true false Workflow Input Settings Inputs LLM · Deep Research (O4 Mini) Researc…" at bounding box center [605, 520] width 1148 height 977
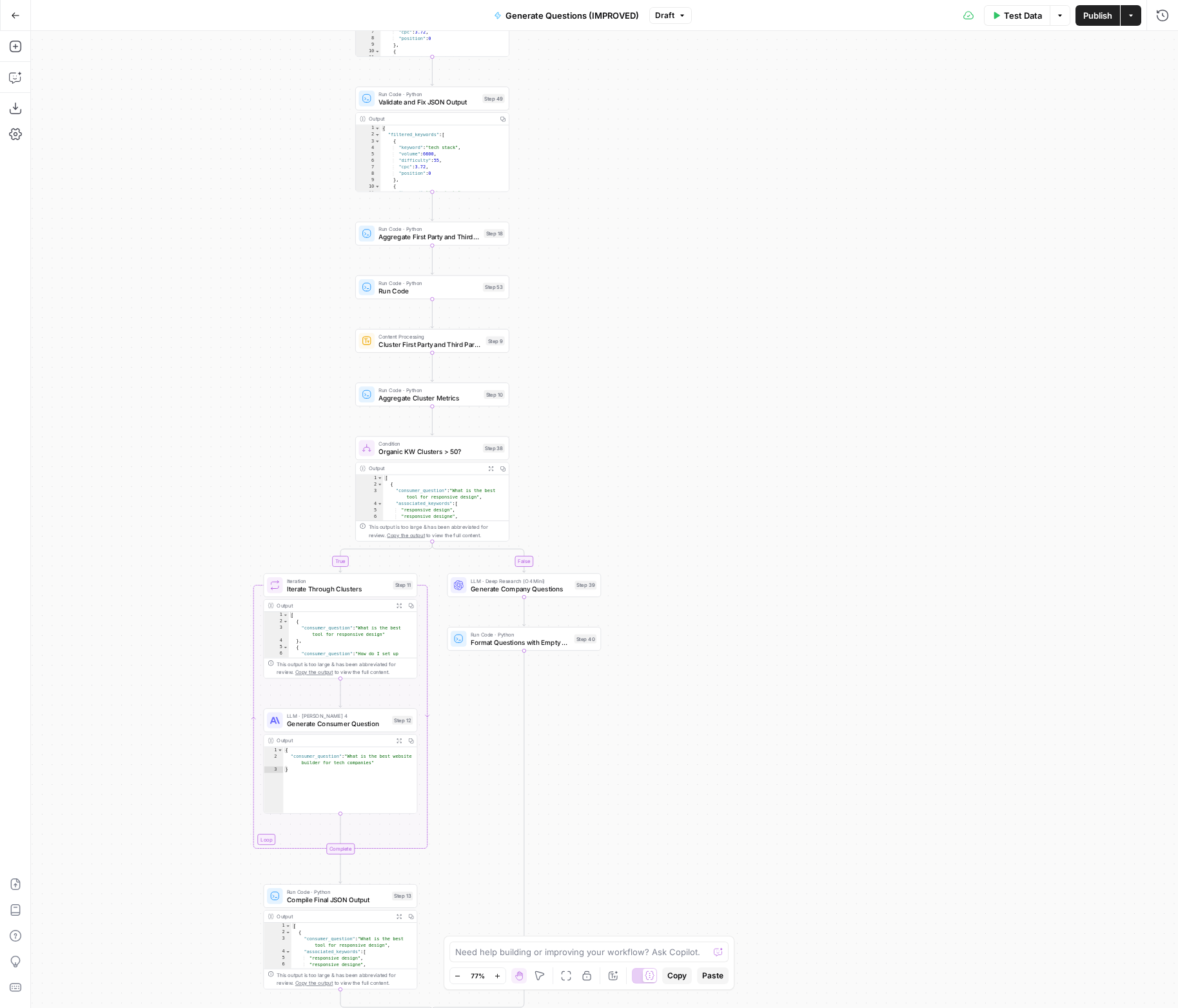
drag, startPoint x: 625, startPoint y: 399, endPoint x: 639, endPoint y: 273, distance: 126.8
click at [652, 250] on div "true false Workflow Input Settings Inputs LLM · Deep Research (O4 Mini) Researc…" at bounding box center [605, 520] width 1148 height 977
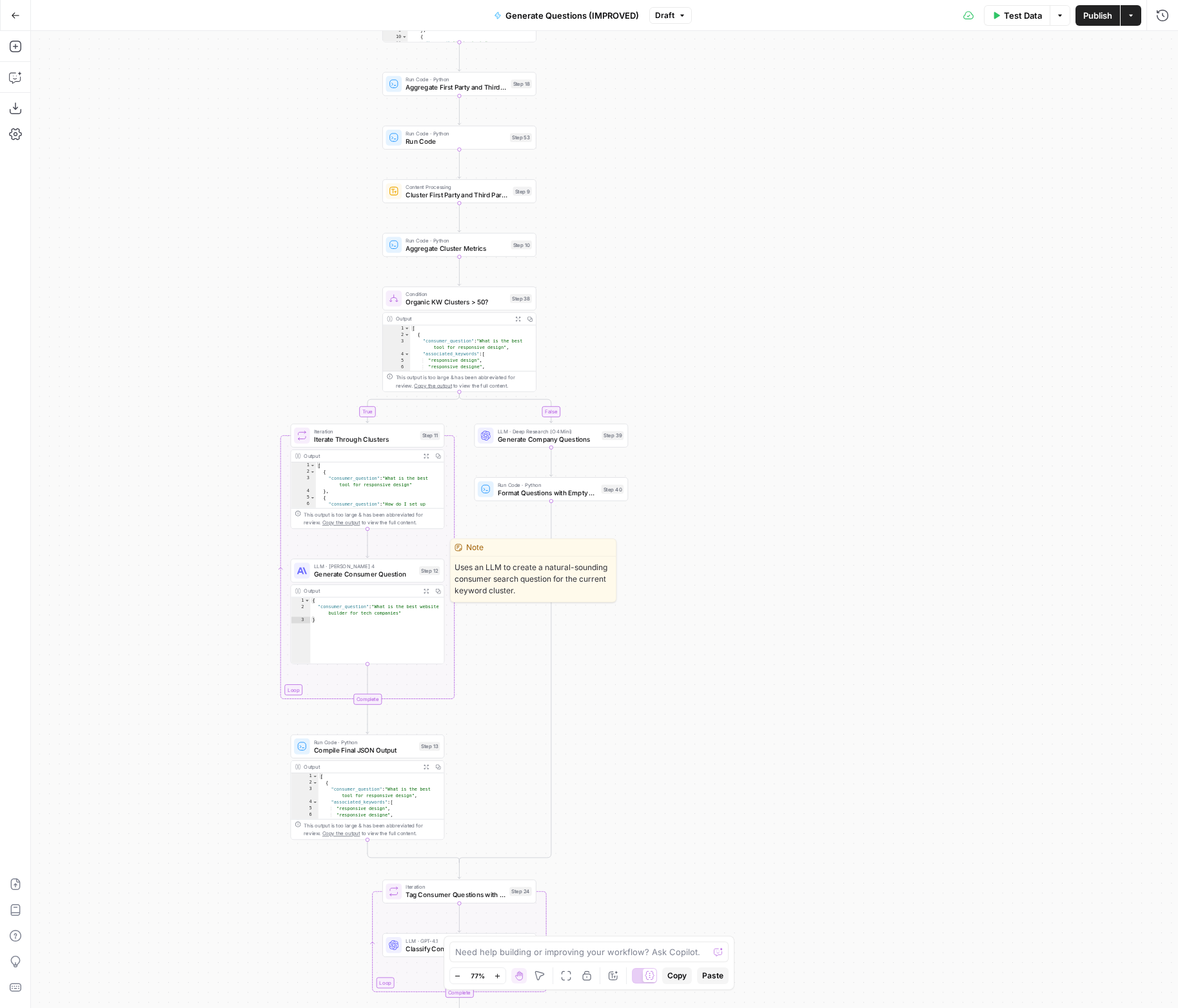
click at [376, 570] on span "Generate Consumer Question" at bounding box center [364, 574] width 101 height 10
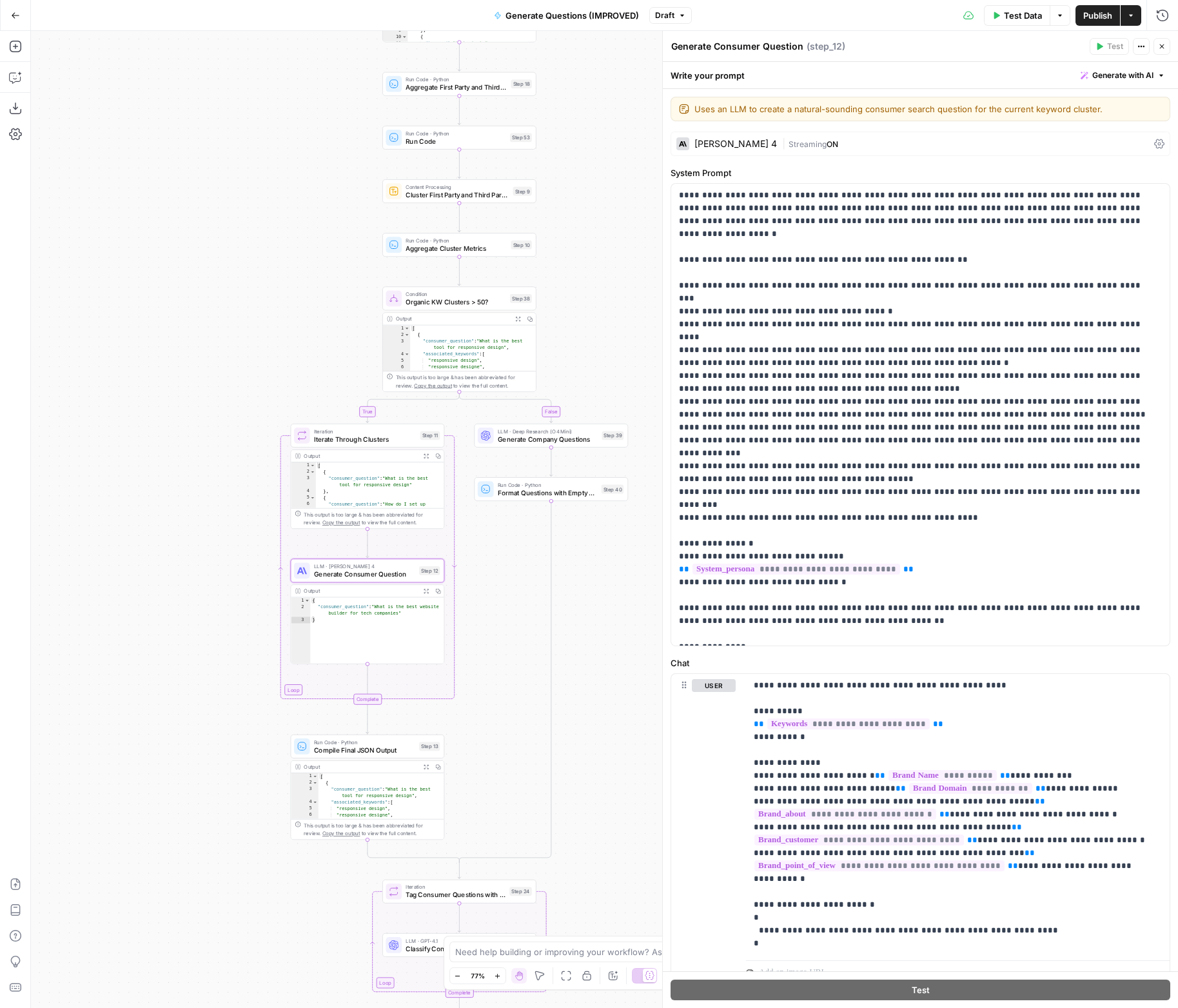
click at [1161, 45] on icon "button" at bounding box center [1162, 47] width 4 height 4
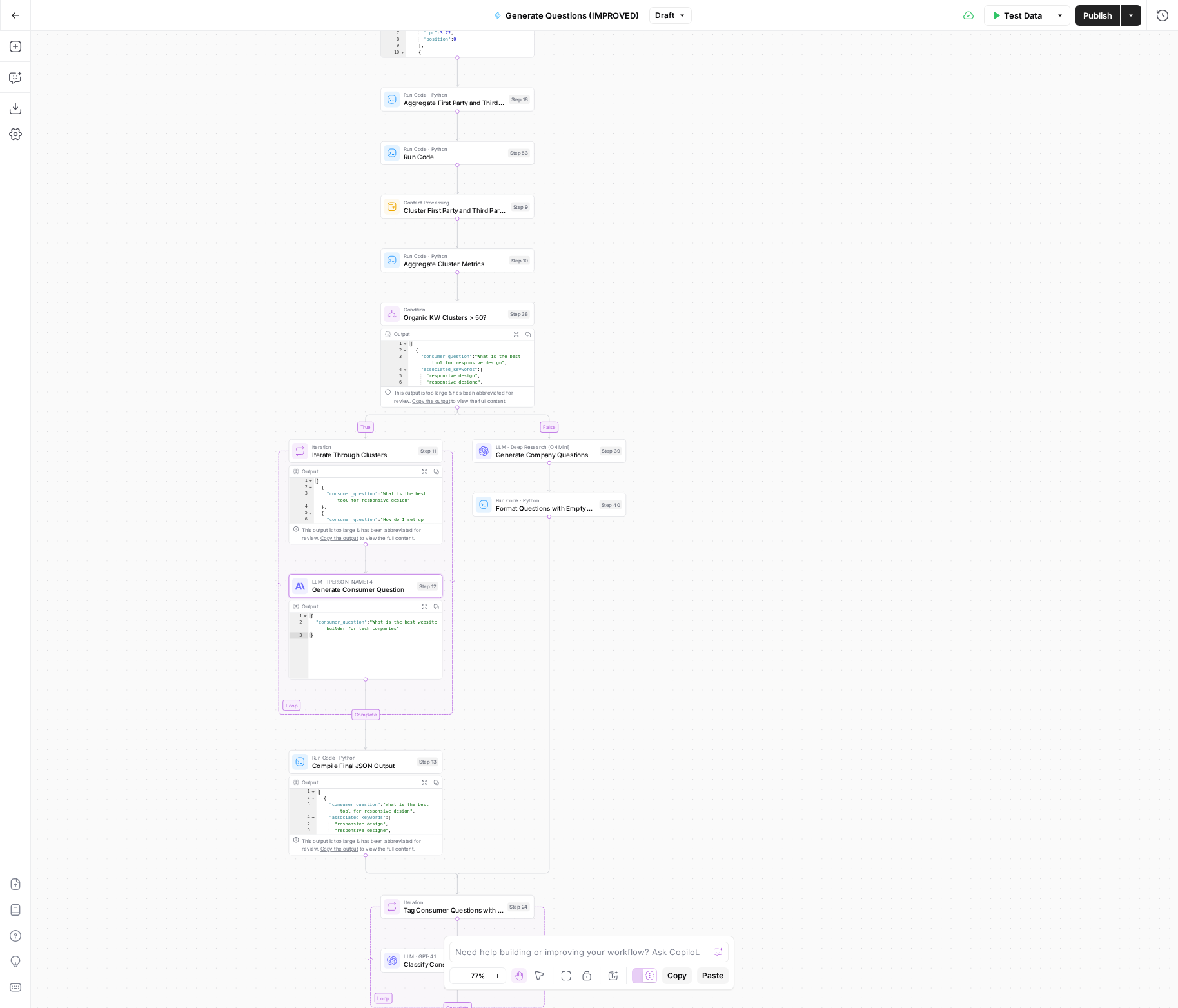
drag, startPoint x: 667, startPoint y: 138, endPoint x: 679, endPoint y: 177, distance: 40.8
click at [567, 356] on div "true false Workflow Input Settings Inputs LLM · Deep Research (O4 Mini) Researc…" at bounding box center [605, 520] width 1148 height 977
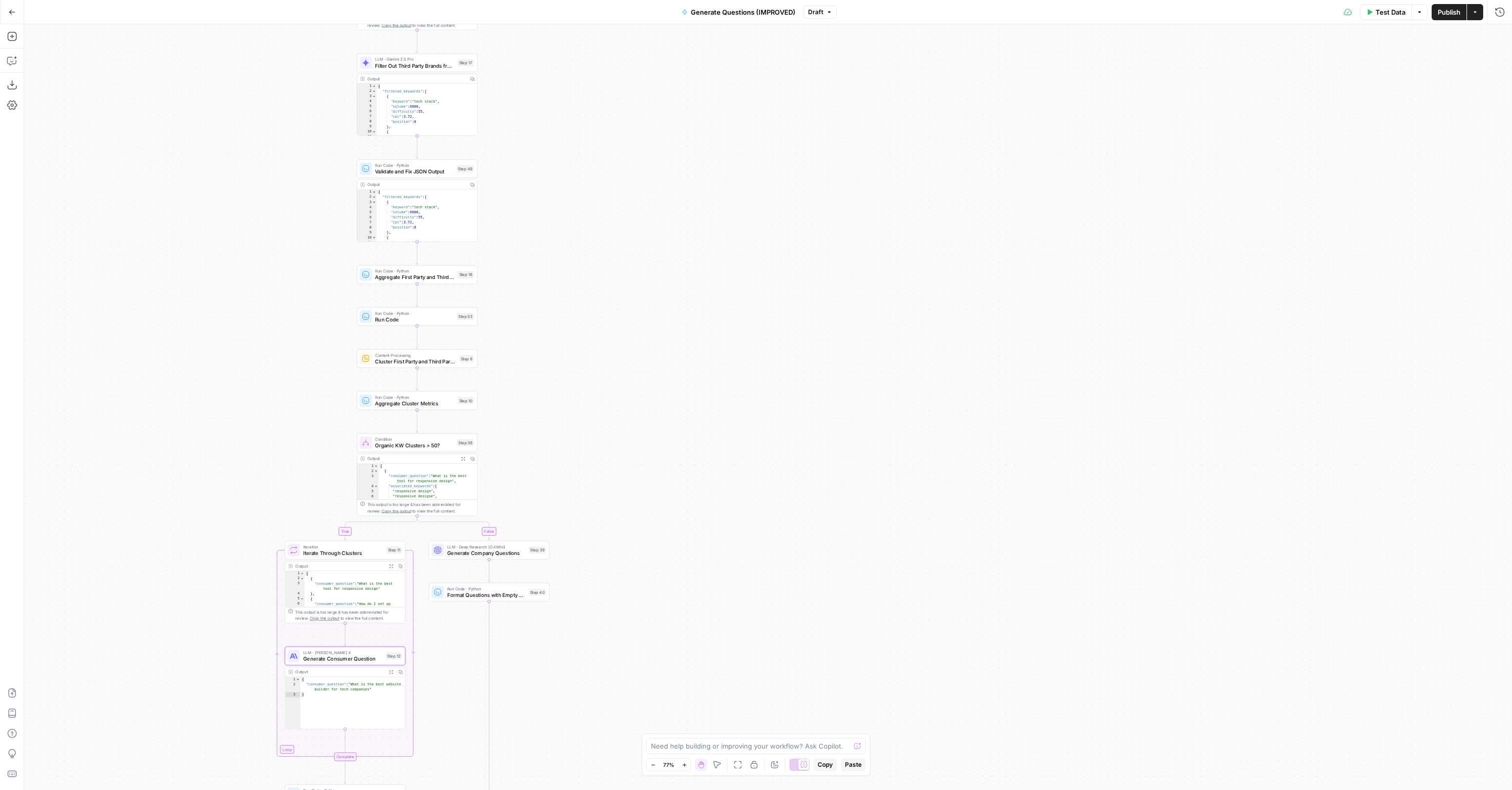
drag, startPoint x: 604, startPoint y: 192, endPoint x: 622, endPoint y: 204, distance: 21.6
click at [623, 204] on div "true false Workflow Input Settings Inputs LLM · Deep Research (O4 Mini) Researc…" at bounding box center [768, 407] width 1487 height 765
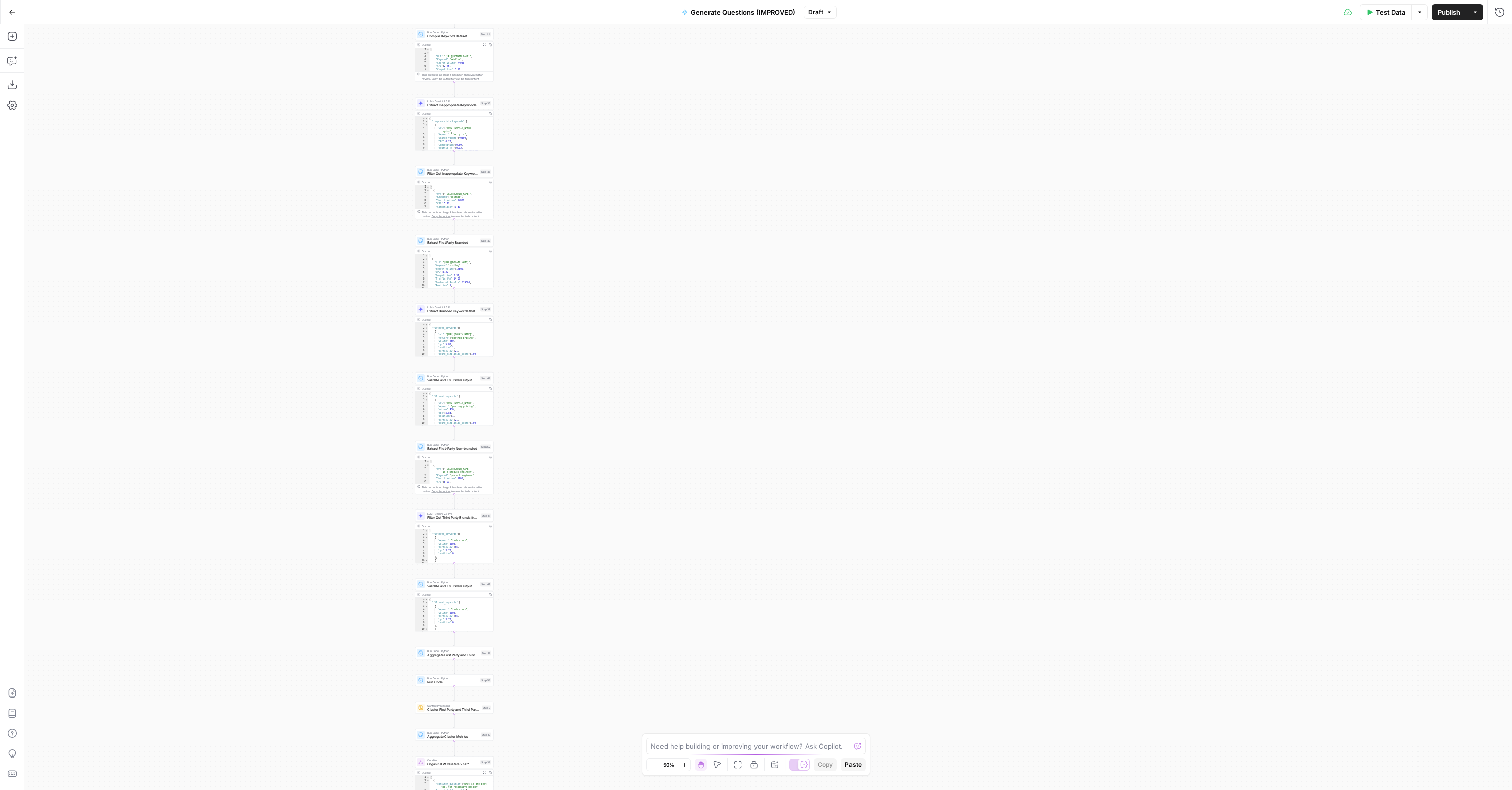
drag, startPoint x: 1161, startPoint y: 378, endPoint x: 625, endPoint y: 510, distance: 552.0
click at [658, 526] on div "true false Workflow Input Settings Inputs LLM · Deep Research (O4 Mini) Researc…" at bounding box center [768, 407] width 1487 height 765
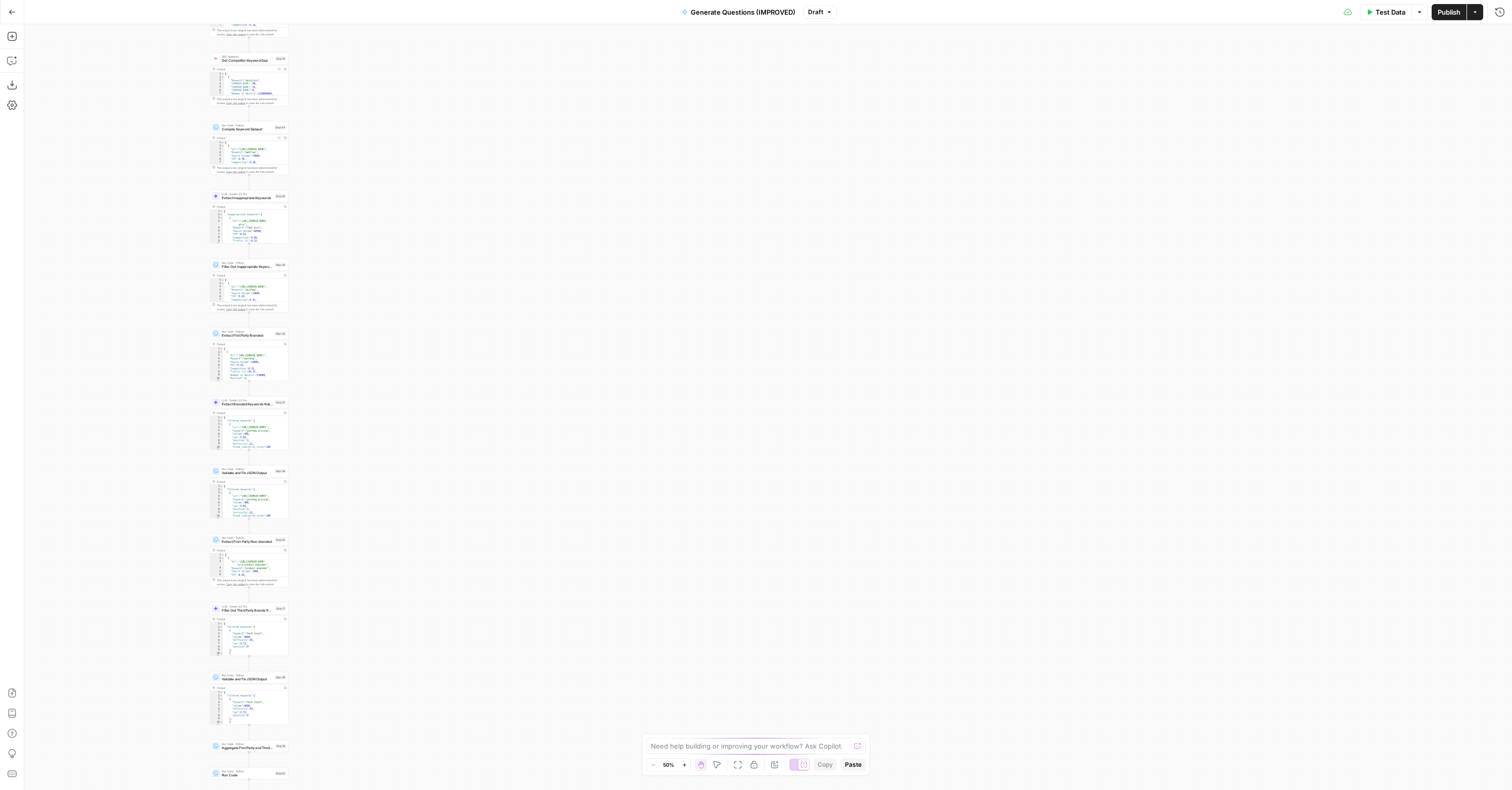
drag, startPoint x: 374, startPoint y: 415, endPoint x: 566, endPoint y: 412, distance: 192.0
click at [542, 417] on div "true false Workflow Input Settings Inputs LLM · Deep Research (O4 Mini) Researc…" at bounding box center [768, 407] width 1487 height 765
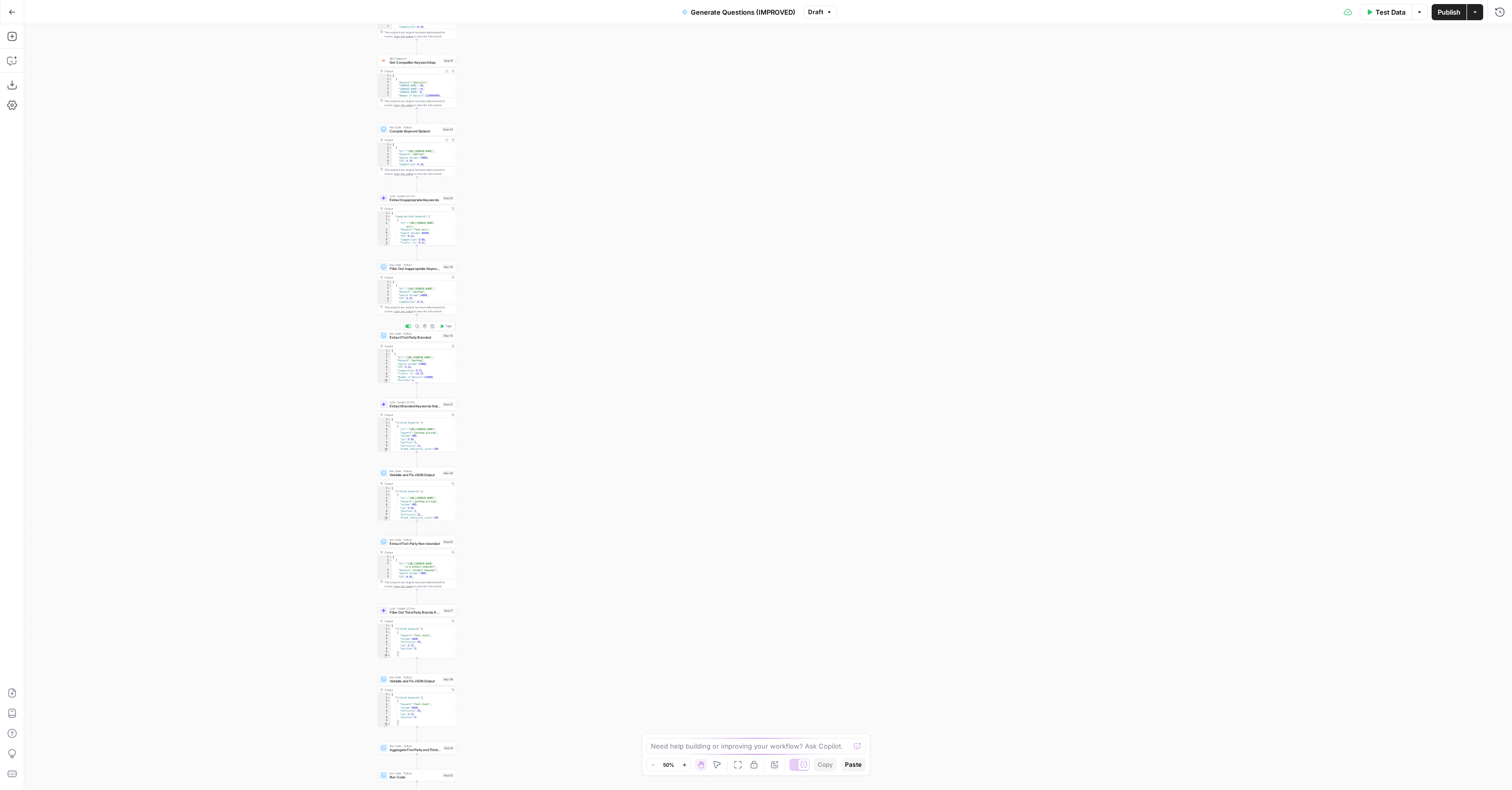
click at [431, 336] on span "Extract First Party Branded" at bounding box center [415, 337] width 51 height 5
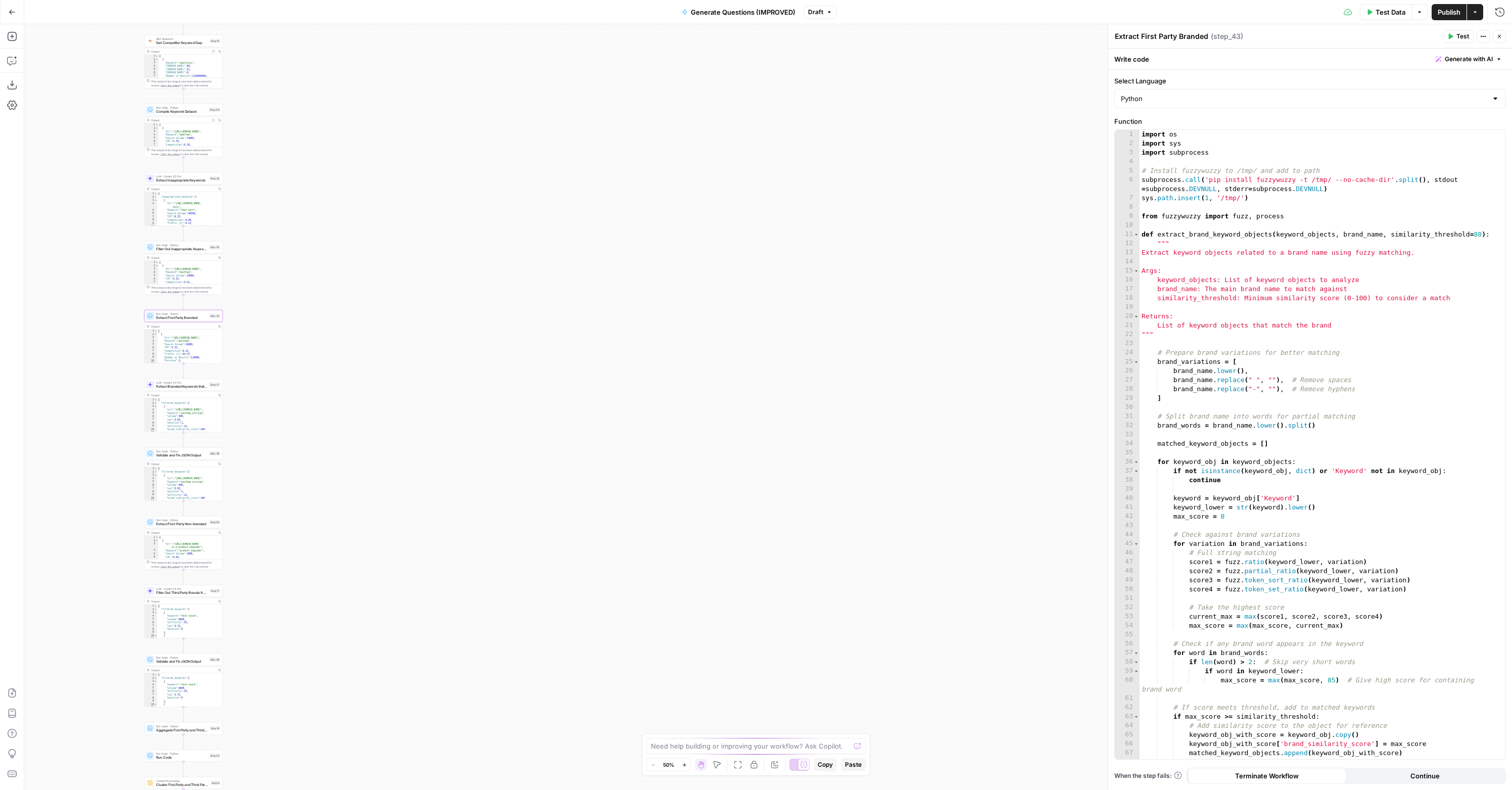
drag, startPoint x: 910, startPoint y: 346, endPoint x: 888, endPoint y: 337, distance: 23.8
click at [875, 336] on div "true false Workflow Input Settings Inputs LLM · Deep Research (O4 Mini) Researc…" at bounding box center [768, 407] width 1487 height 765
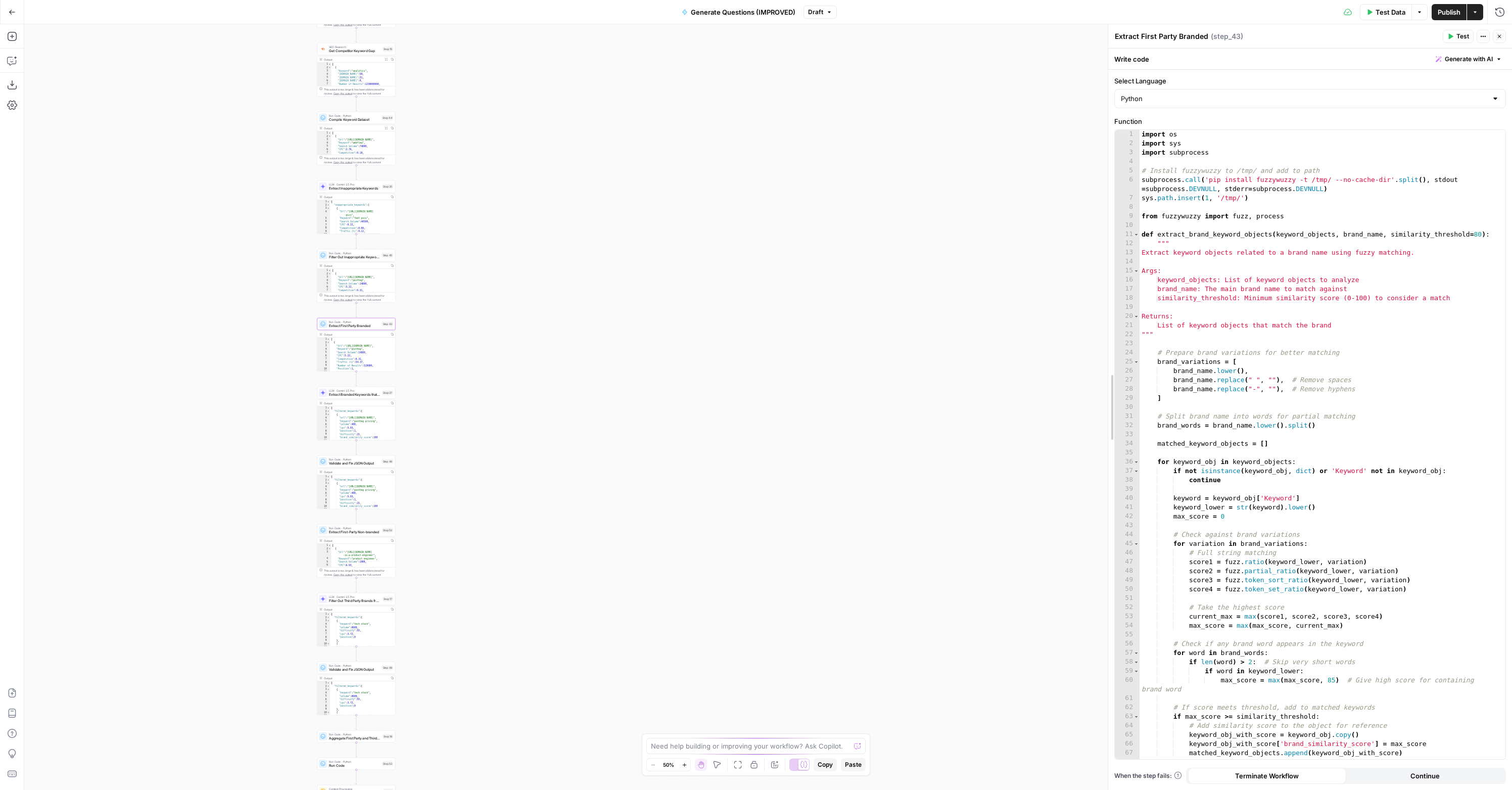
drag, startPoint x: 1110, startPoint y: 291, endPoint x: 869, endPoint y: 286, distance: 241.1
click at [973, 296] on body "Dillon Test New Home Browse Insights Opportunities Your Data Recent Grids Compa…" at bounding box center [756, 395] width 1512 height 790
drag, startPoint x: 764, startPoint y: 297, endPoint x: 756, endPoint y: 300, distance: 8.5
click at [761, 297] on div "true false Workflow Input Settings Inputs LLM · Deep Research (O4 Mini) Researc…" at bounding box center [768, 407] width 1487 height 765
